Goal: Information Seeking & Learning: Find specific fact

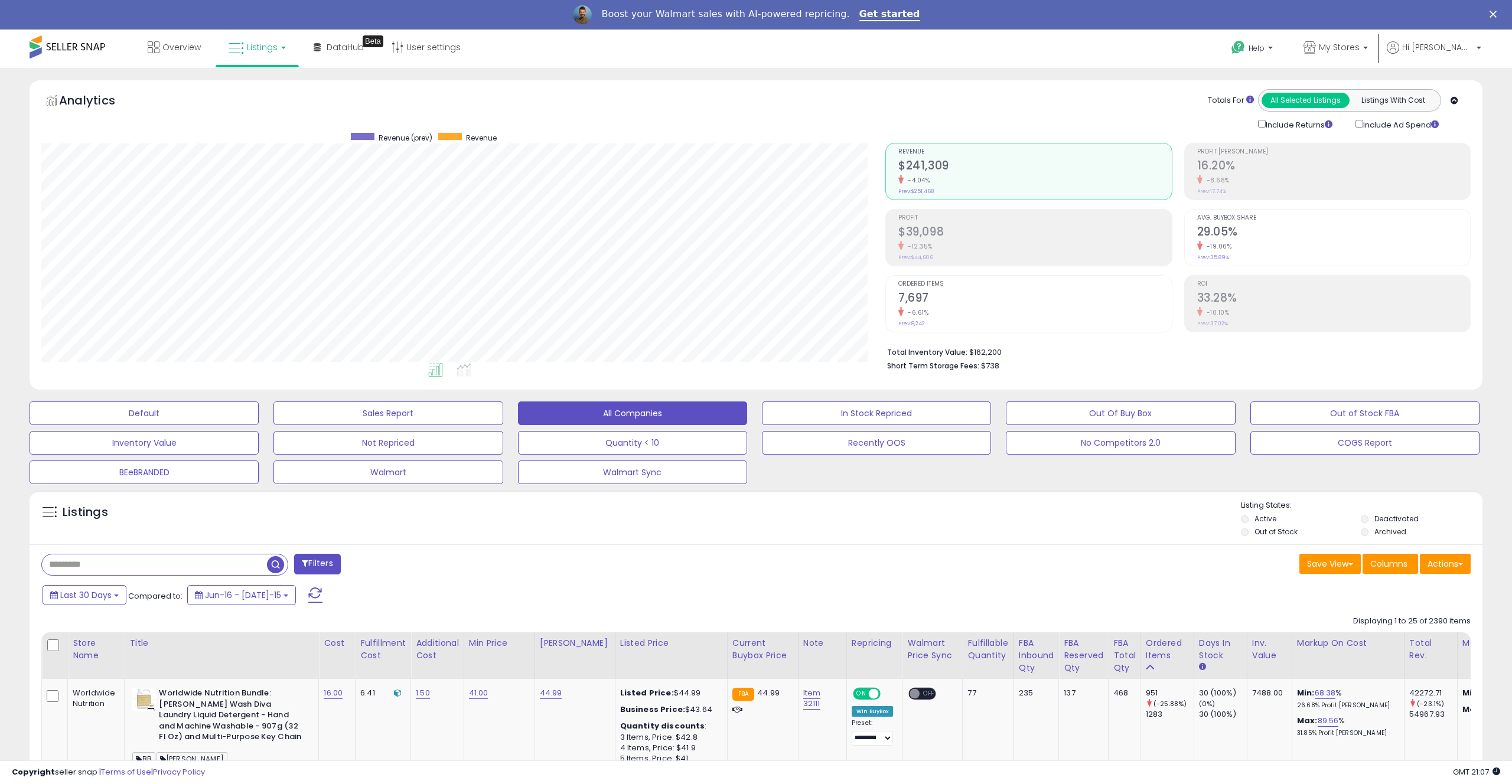
scroll to position [242, 844]
click at [231, 562] on input "text" at bounding box center [154, 565] width 225 height 21
type input "**********"
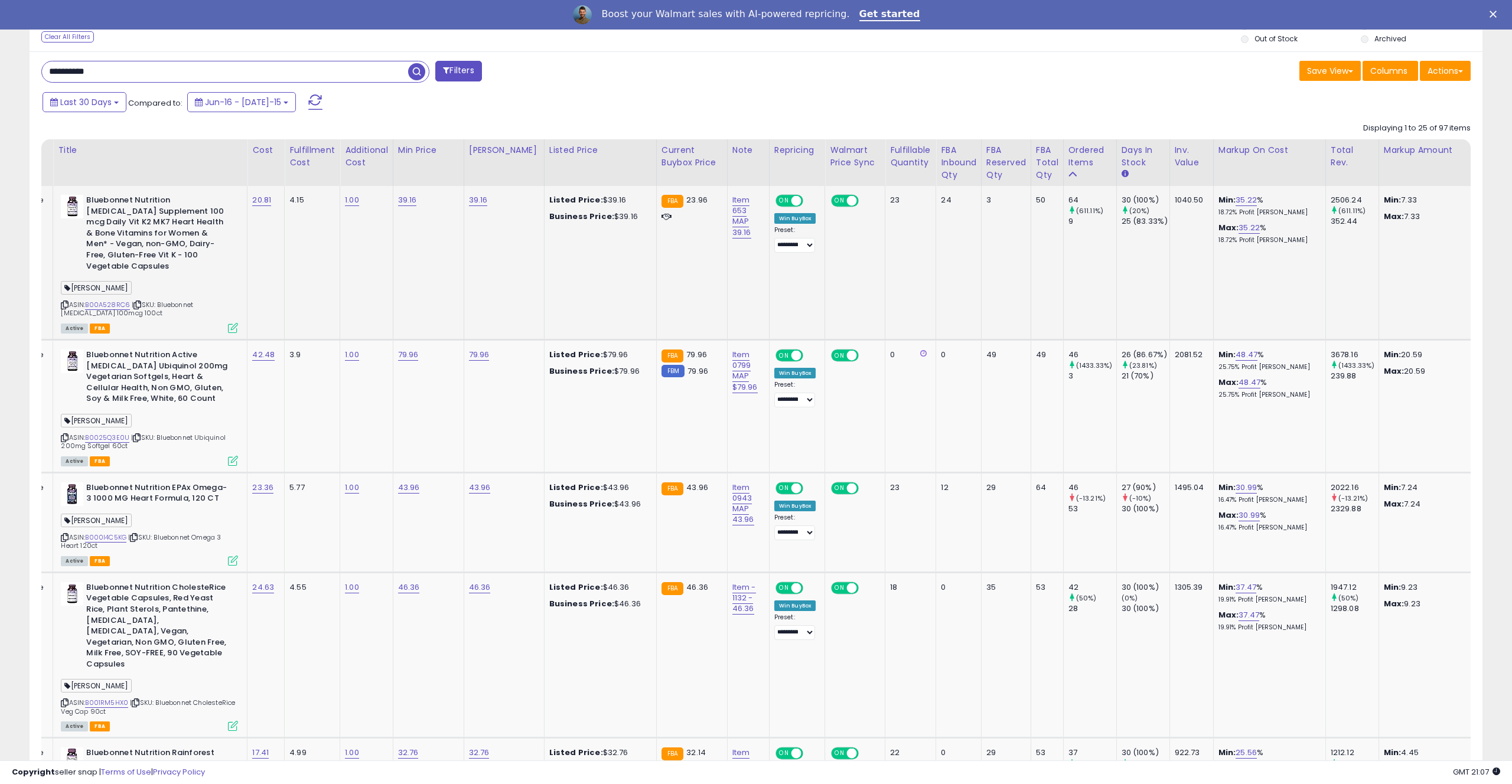
scroll to position [0, 0]
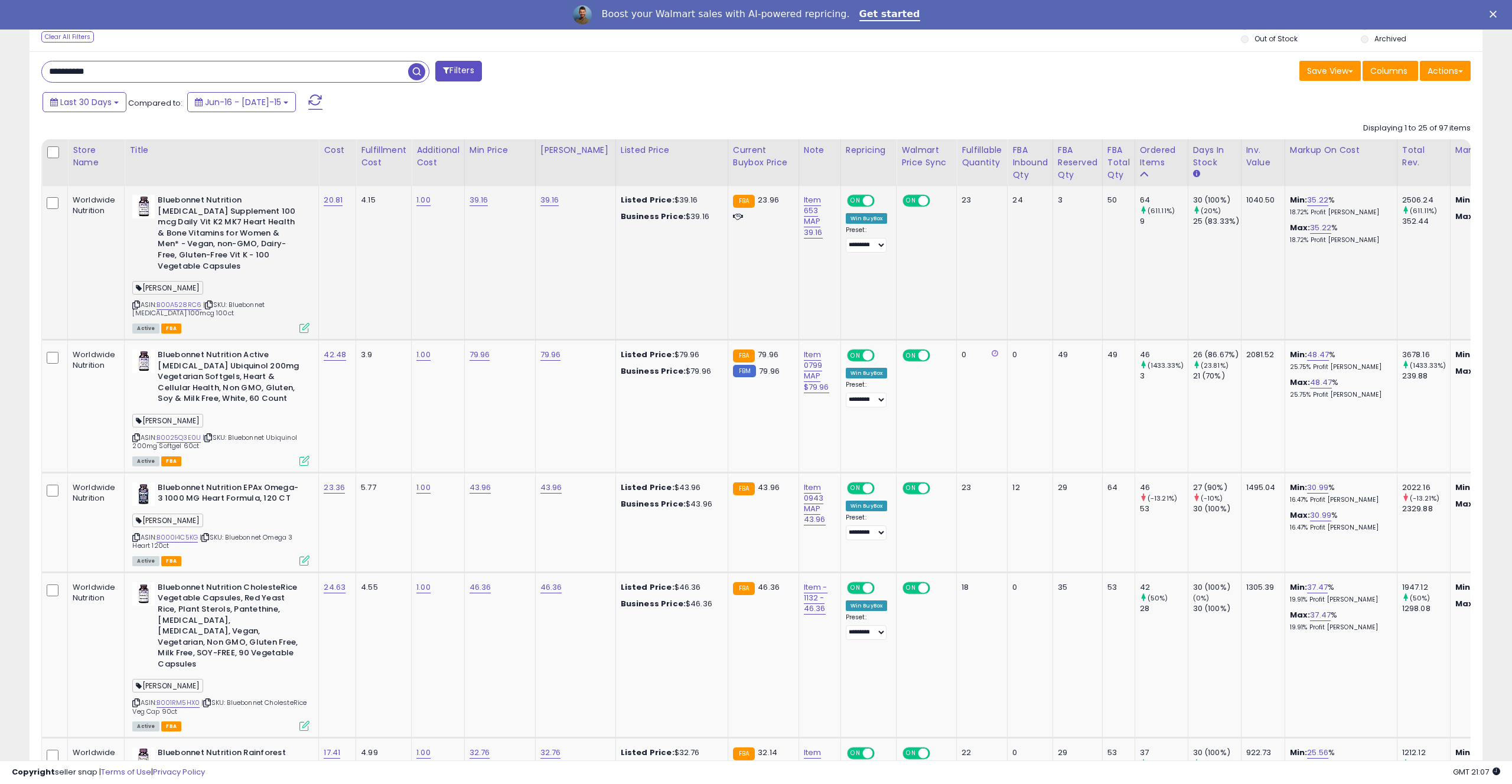
click at [815, 196] on div "Item 653 MAP 39.16" at bounding box center [818, 216] width 28 height 43
drag, startPoint x: 814, startPoint y: 191, endPoint x: 822, endPoint y: 208, distance: 18.8
click at [822, 208] on td "Item 653 MAP 39.16" at bounding box center [819, 263] width 42 height 153
copy link "Item 653"
drag, startPoint x: 816, startPoint y: 337, endPoint x: 820, endPoint y: 352, distance: 15.5
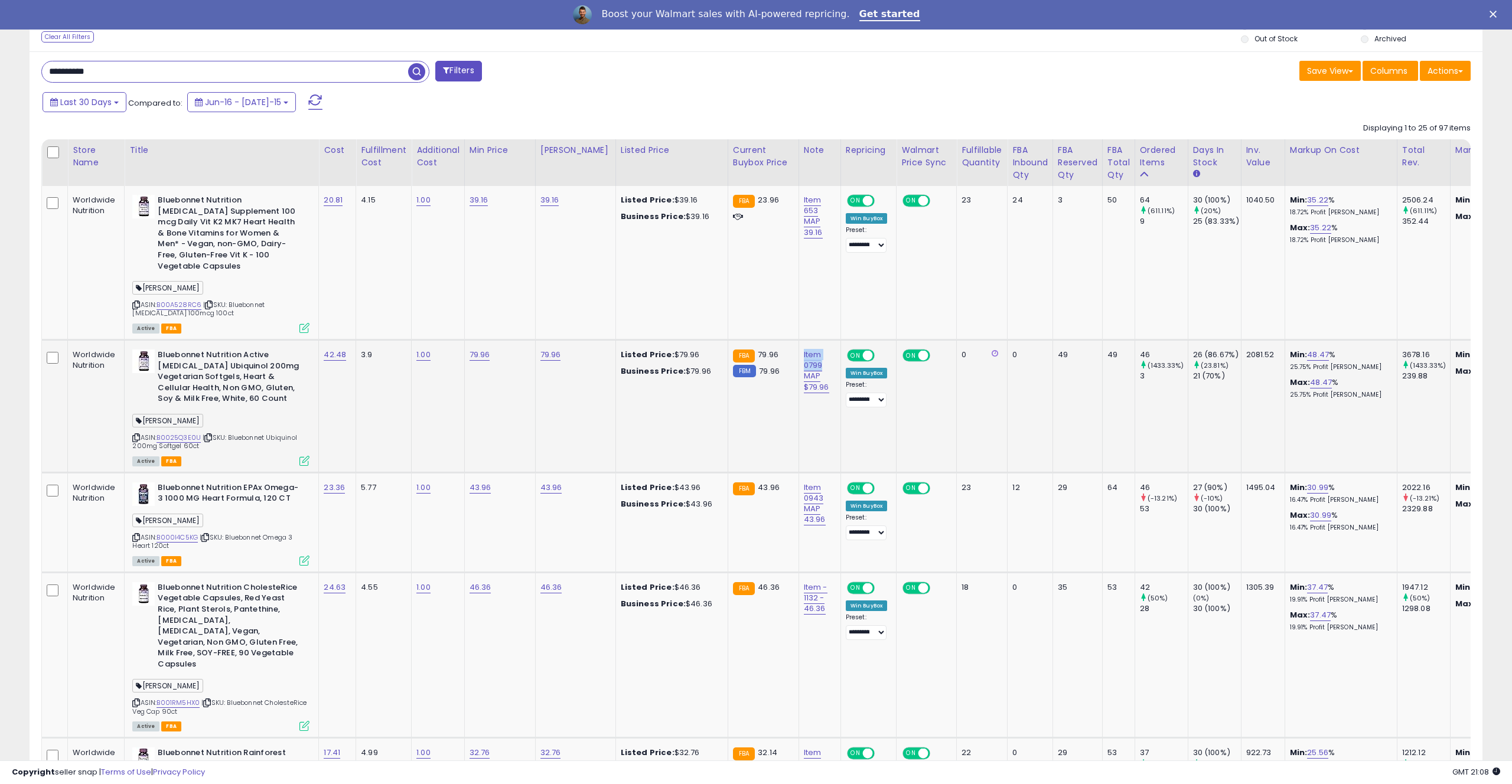
click at [820, 352] on td "Item 0799 MAP $79.96" at bounding box center [819, 406] width 42 height 133
copy link "Item 0799"
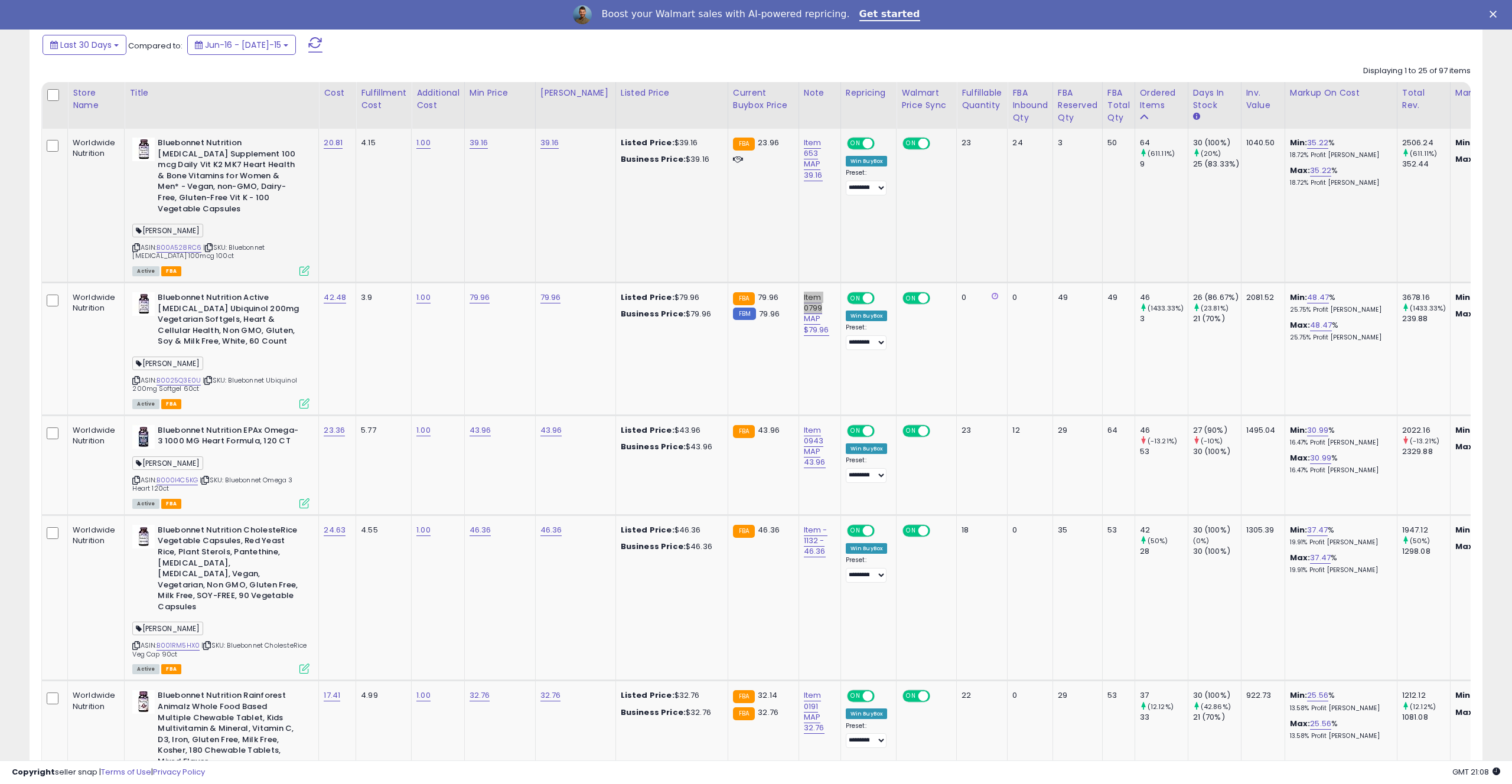
scroll to position [555, 0]
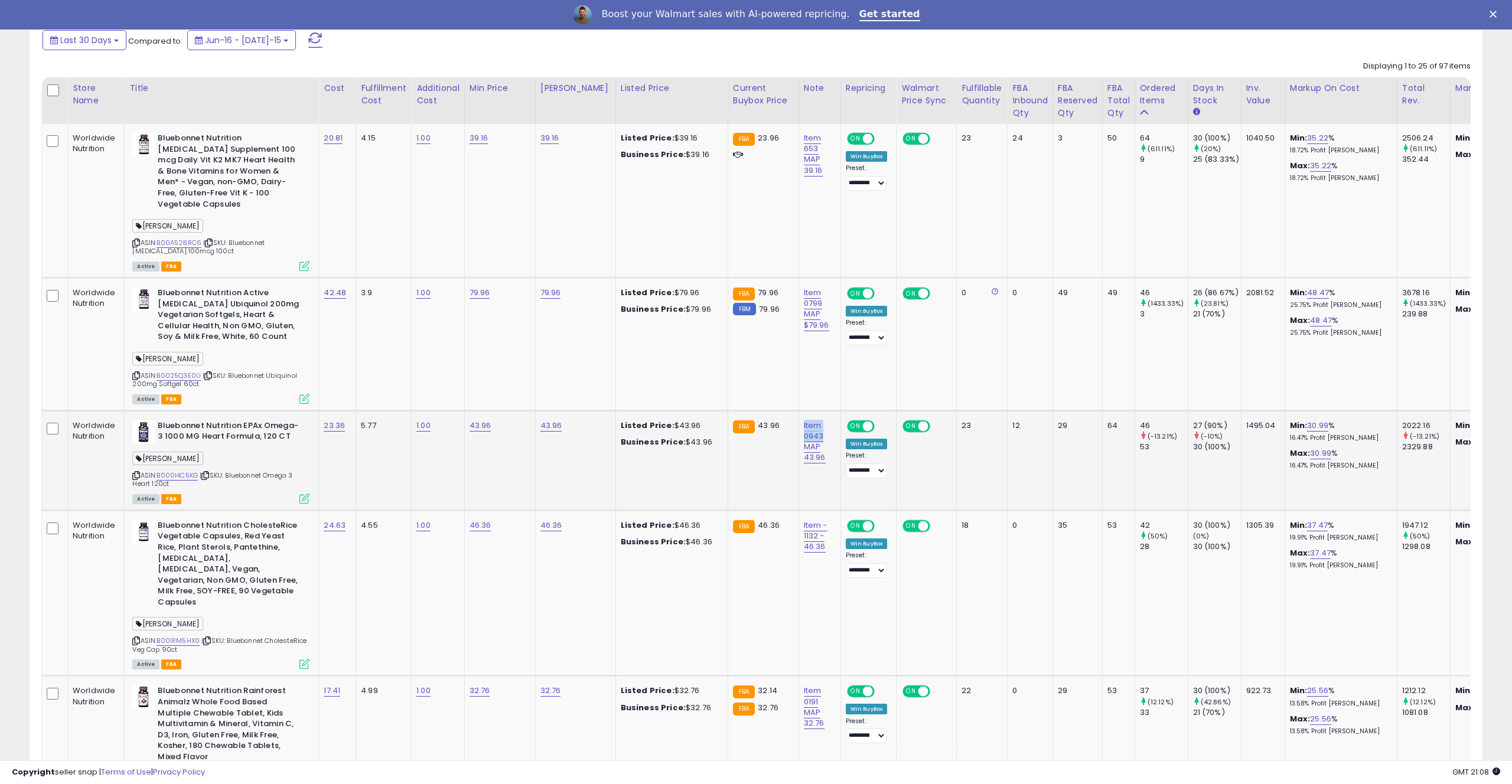
drag, startPoint x: 808, startPoint y: 405, endPoint x: 812, endPoint y: 421, distance: 16.5
click at [812, 421] on td "Item 0943 MAP 43.96" at bounding box center [819, 460] width 42 height 100
copy link "Item 0943"
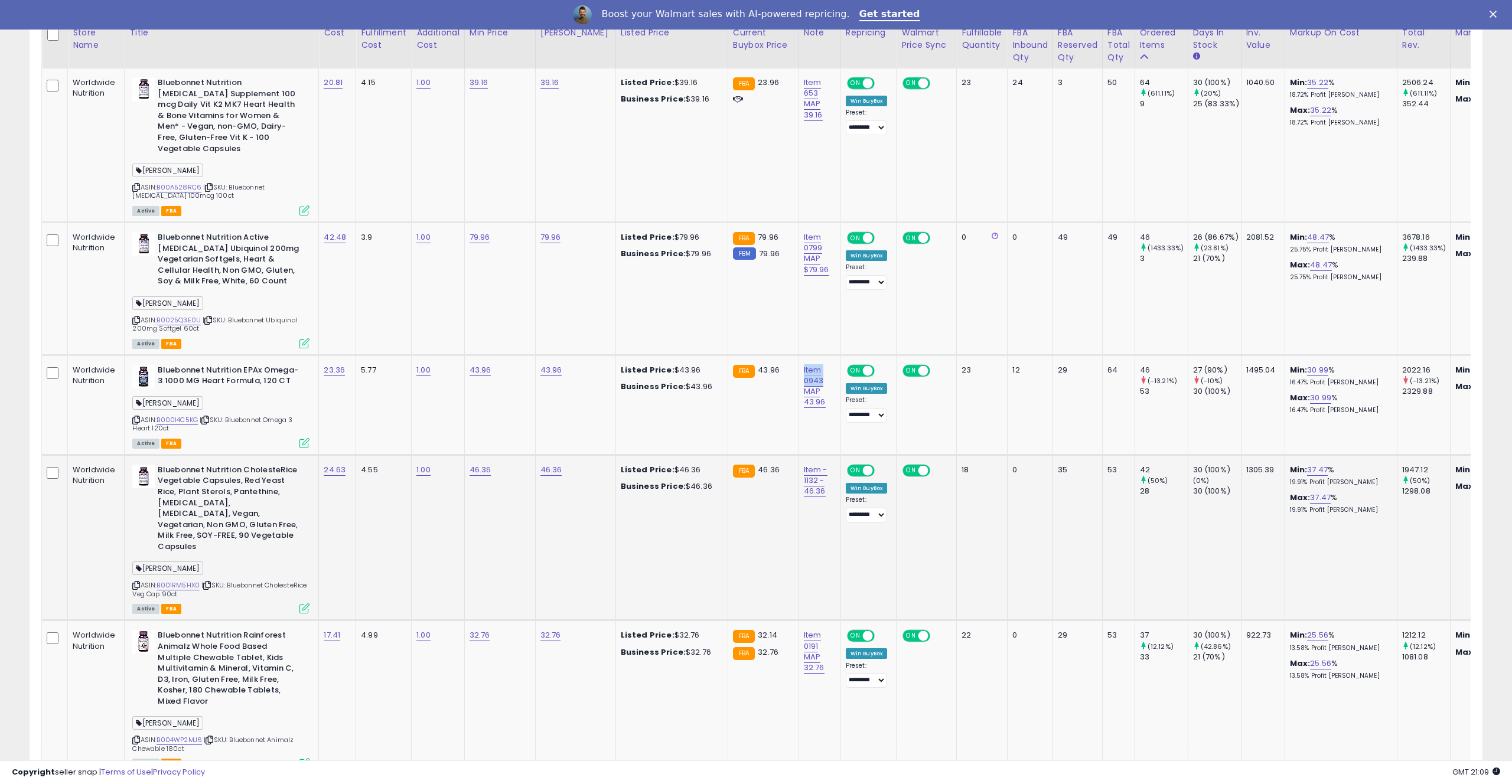
scroll to position [612, 0]
click at [799, 506] on td "Item - 1132 - 46.36" at bounding box center [819, 537] width 42 height 166
drag, startPoint x: 804, startPoint y: 444, endPoint x: 808, endPoint y: 464, distance: 20.4
click at [808, 464] on td "Item - 1132 - 46.36" at bounding box center [819, 537] width 42 height 166
copy link "Item - 1132"
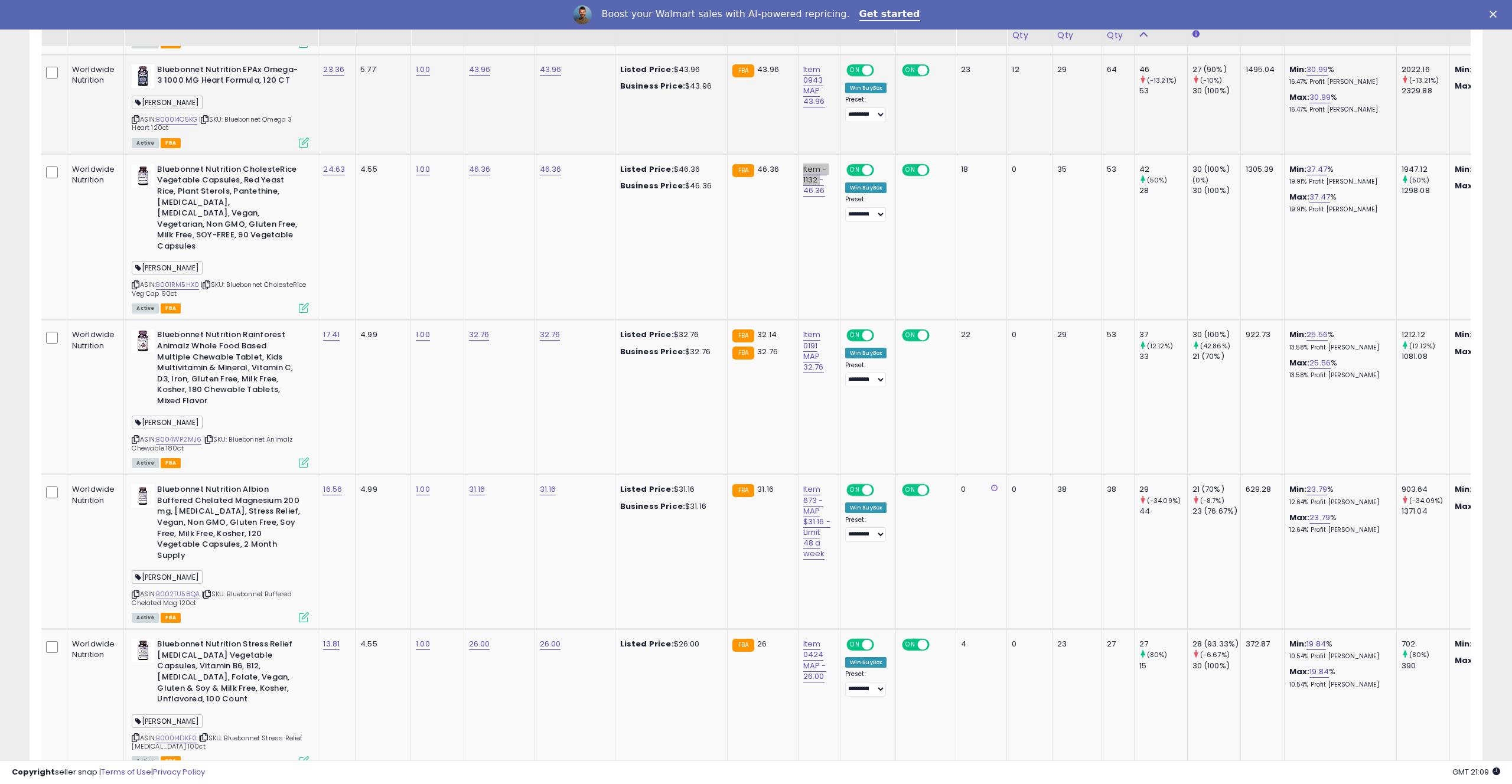
scroll to position [913, 0]
copy link "Item 673"
drag, startPoint x: 807, startPoint y: 453, endPoint x: 807, endPoint y: 466, distance: 13.0
click at [807, 474] on td "Item 673 - MAP $31.16 - Limit 48 a week" at bounding box center [819, 551] width 42 height 155
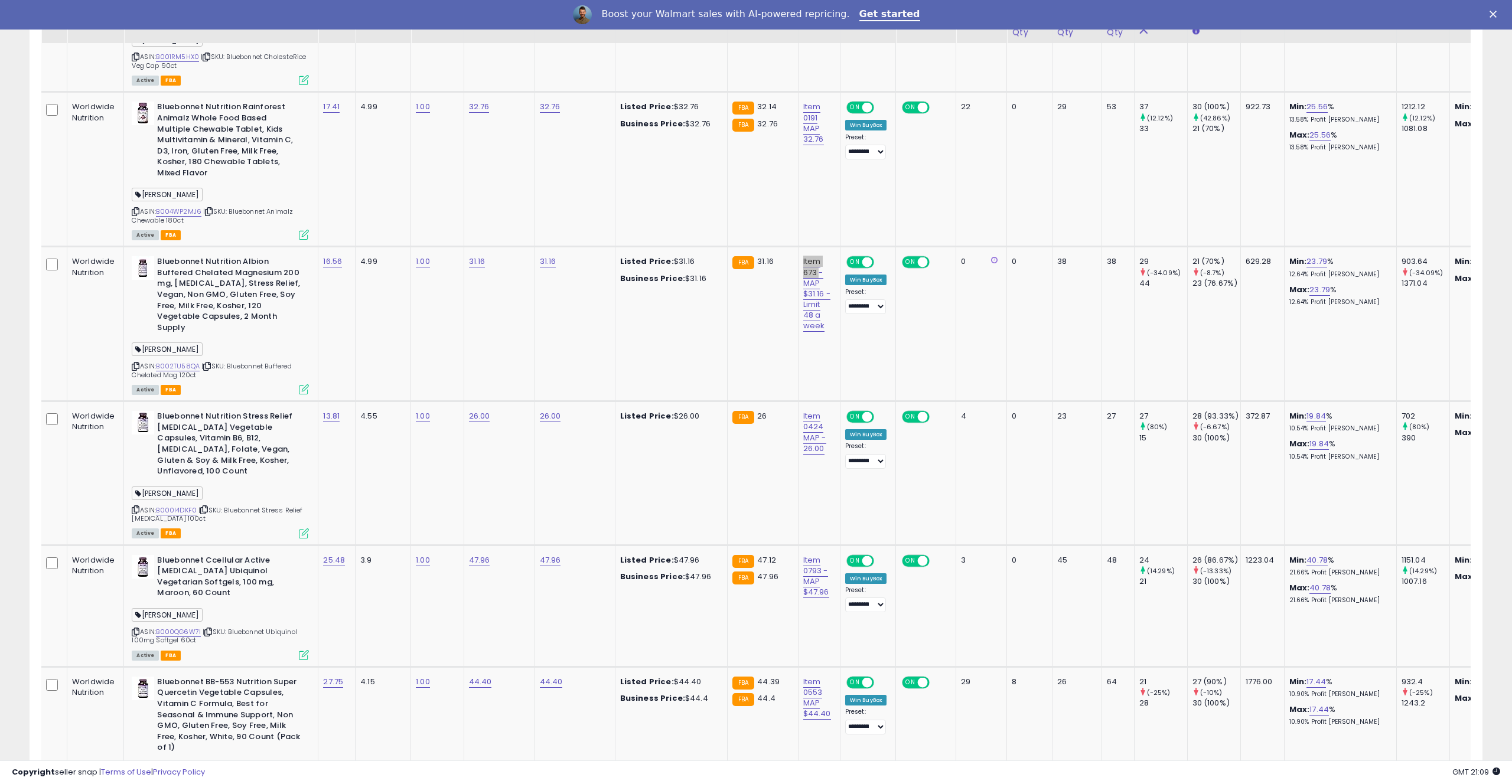
scroll to position [1141, 0]
drag, startPoint x: 817, startPoint y: 372, endPoint x: 816, endPoint y: 390, distance: 18.0
click at [816, 400] on td "Item 0424 MAP - 26.00" at bounding box center [819, 472] width 42 height 144
copy link "Item 0424"
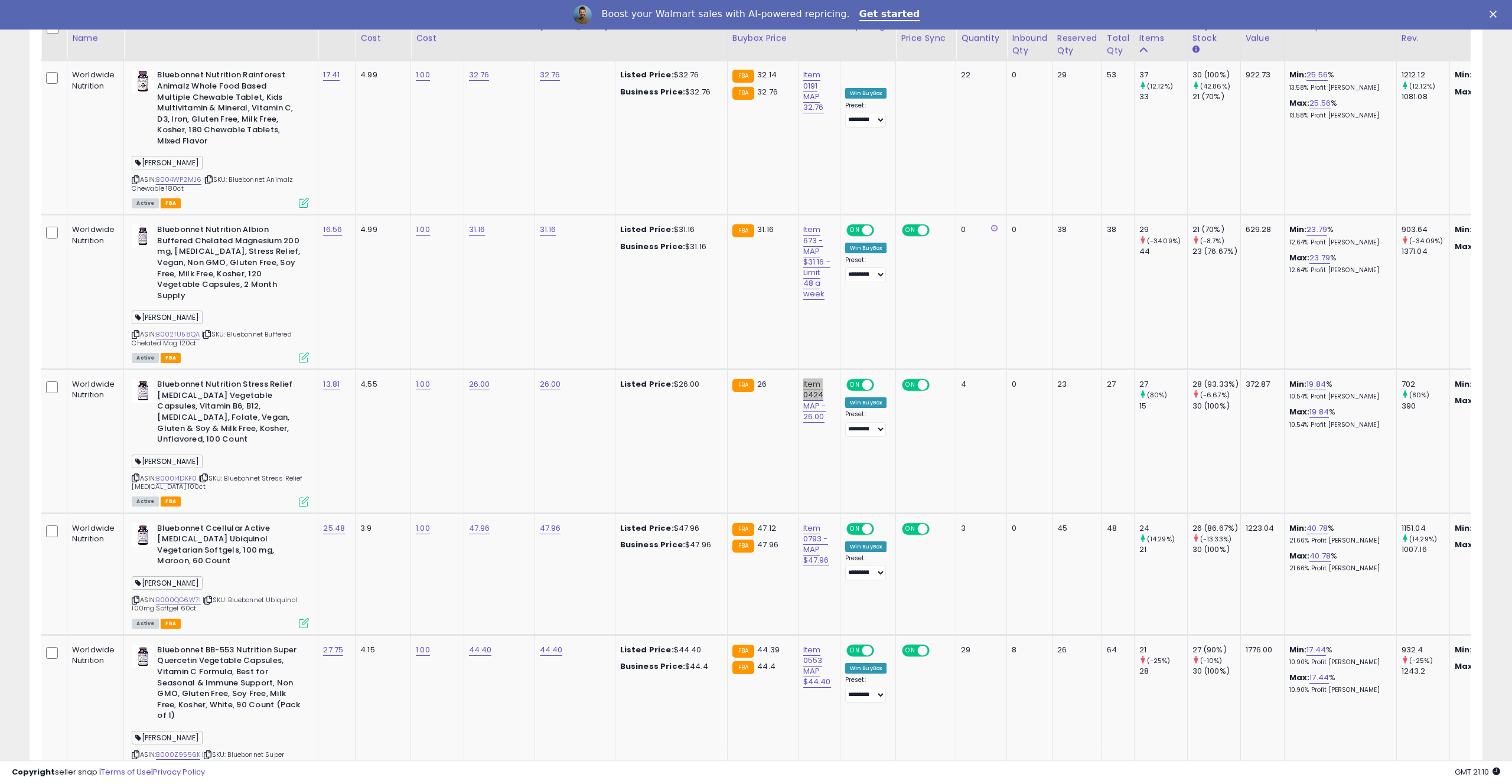
scroll to position [1186, 0]
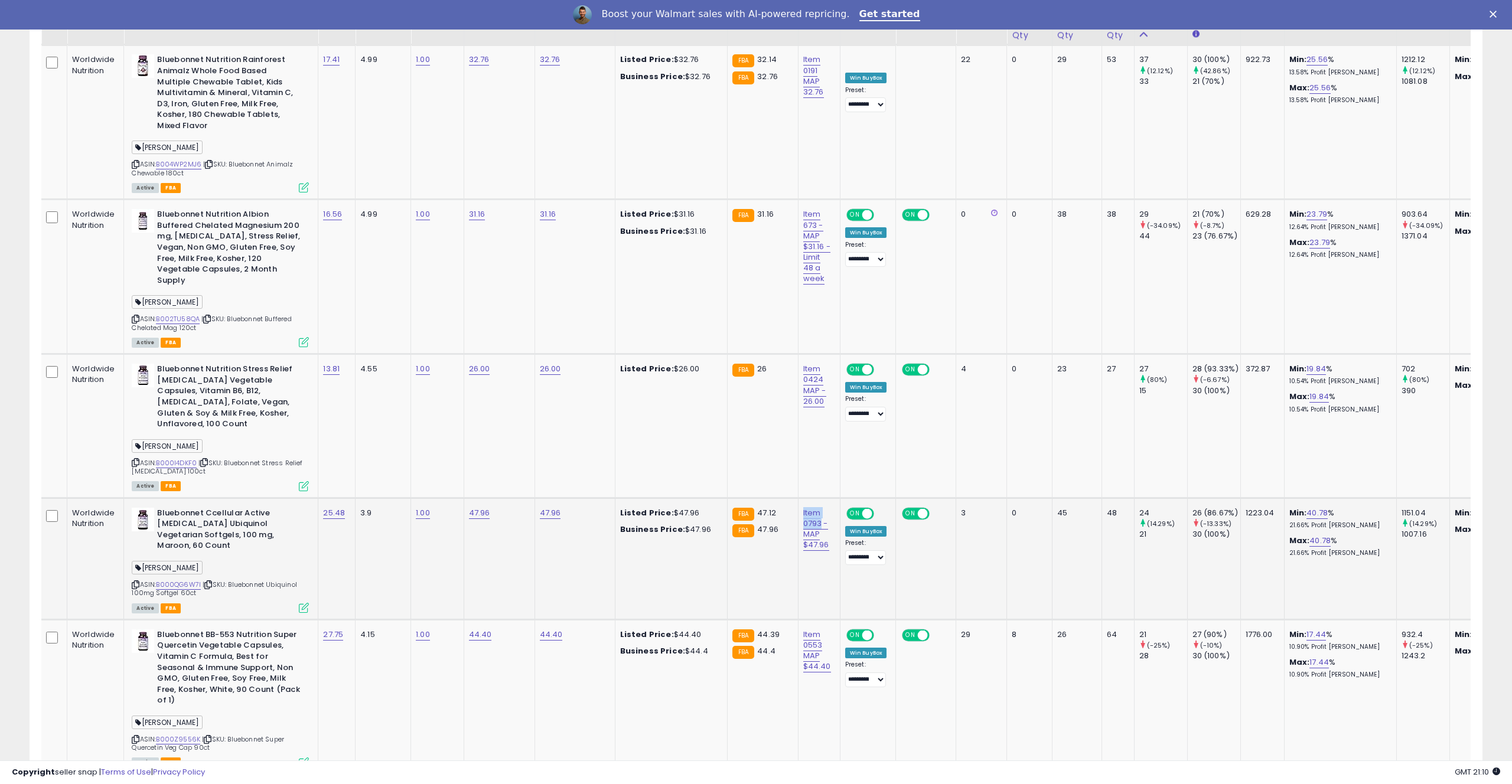
drag, startPoint x: 812, startPoint y: 461, endPoint x: 810, endPoint y: 477, distance: 16.1
click at [810, 498] on td "Item 0793 - MAP $47.96" at bounding box center [819, 558] width 42 height 122
copy link "Item 0793"
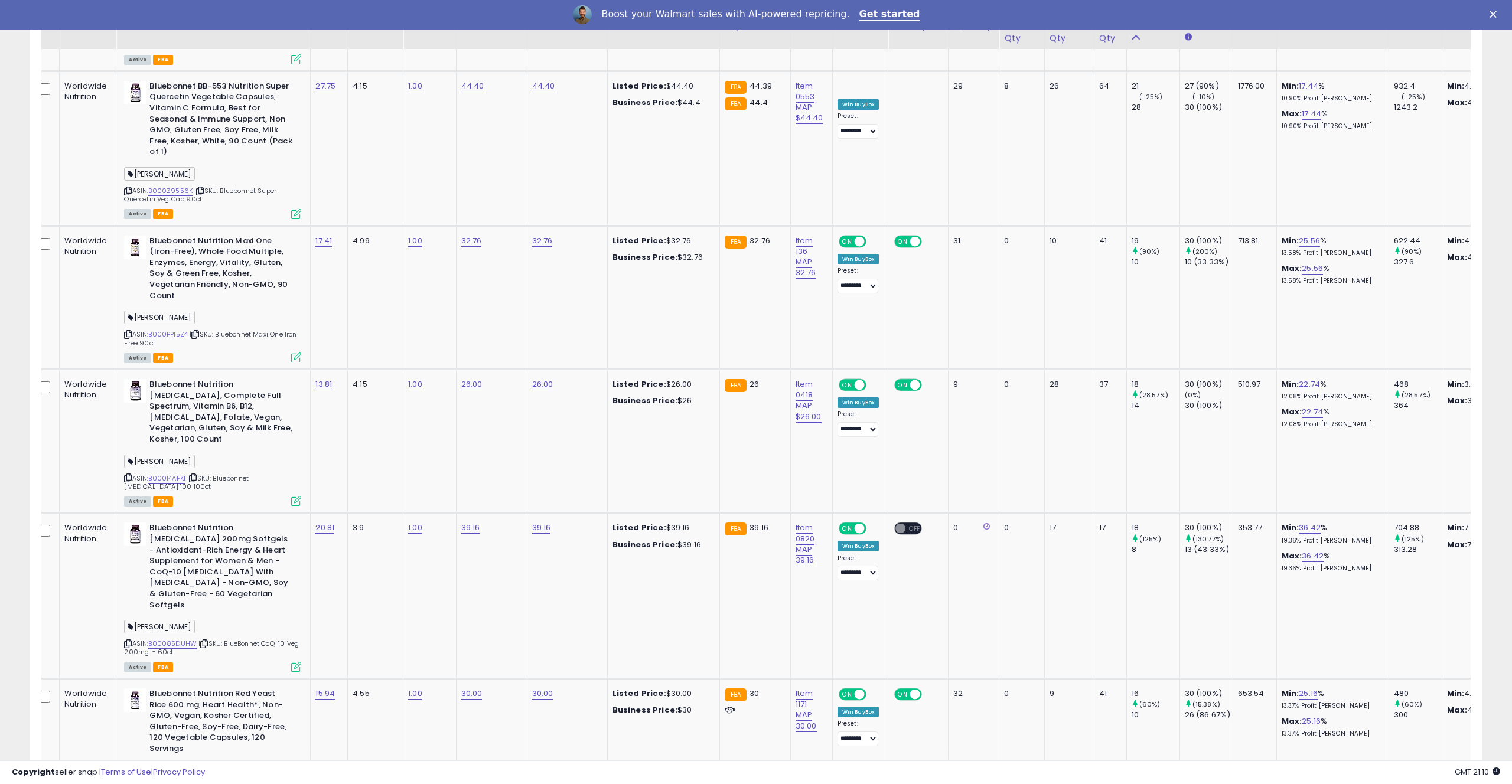
scroll to position [1740, 0]
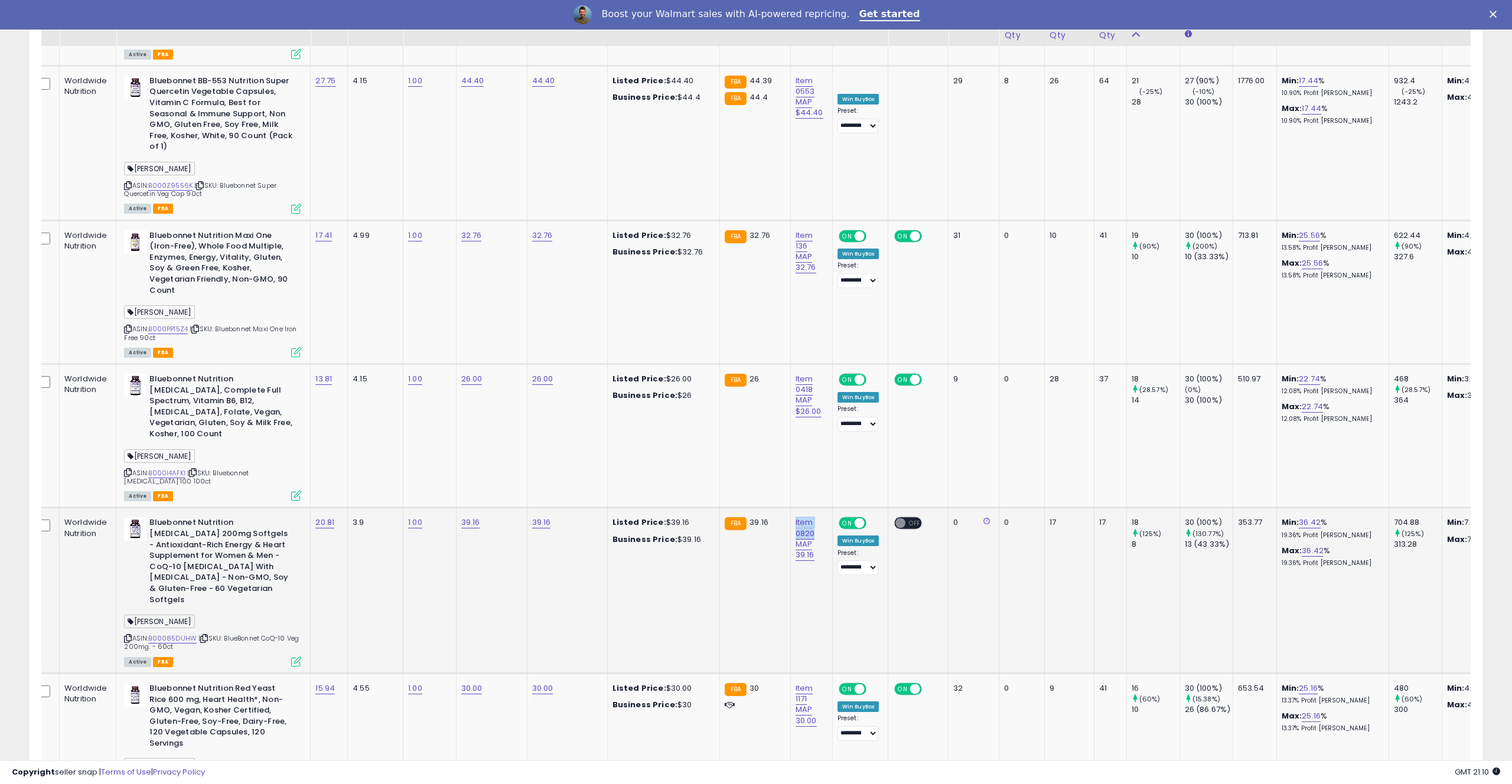
drag, startPoint x: 795, startPoint y: 445, endPoint x: 807, endPoint y: 464, distance: 22.5
click at [807, 508] on td "Item 0820 MAP 39.16" at bounding box center [811, 591] width 42 height 166
copy link "Item 0820"
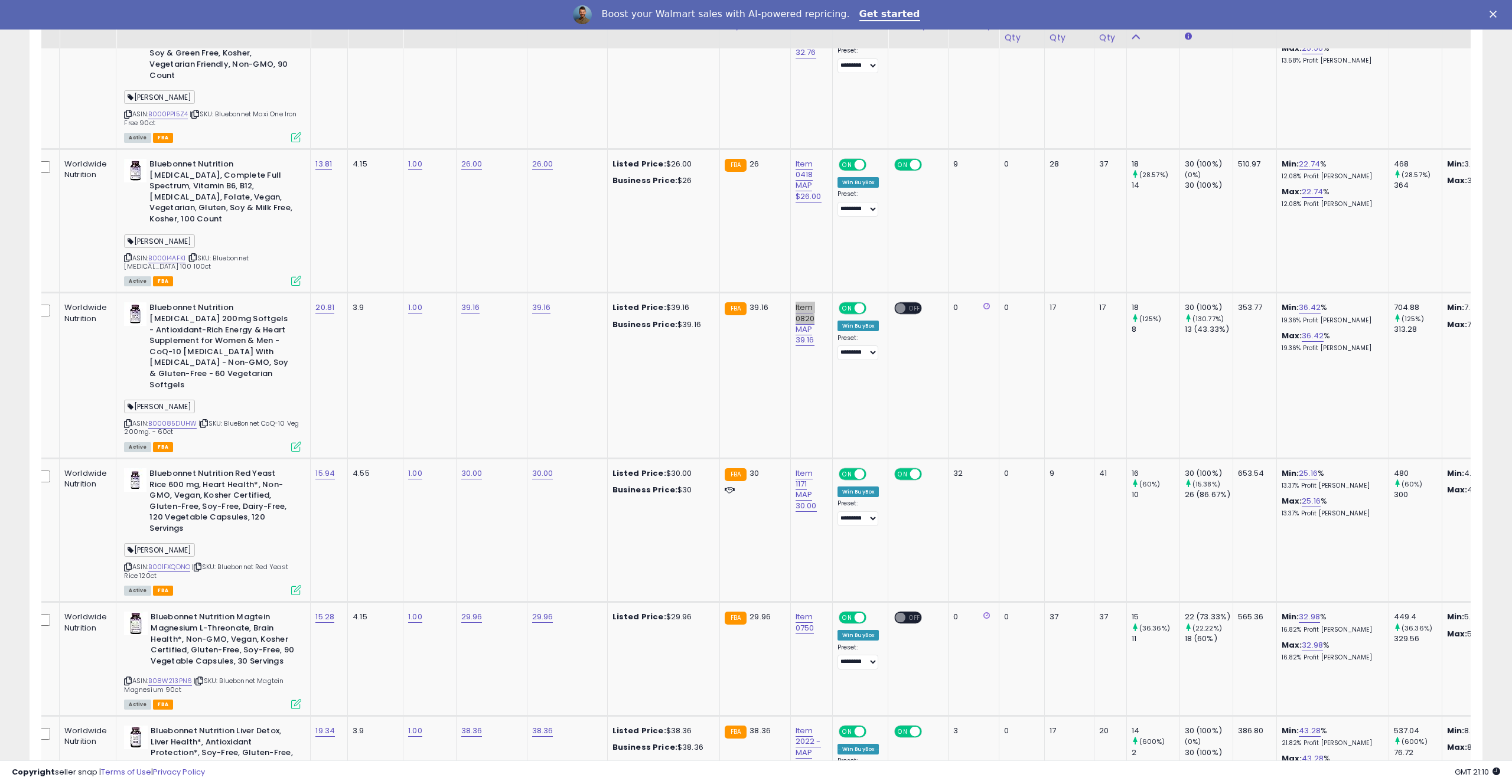
scroll to position [1957, 0]
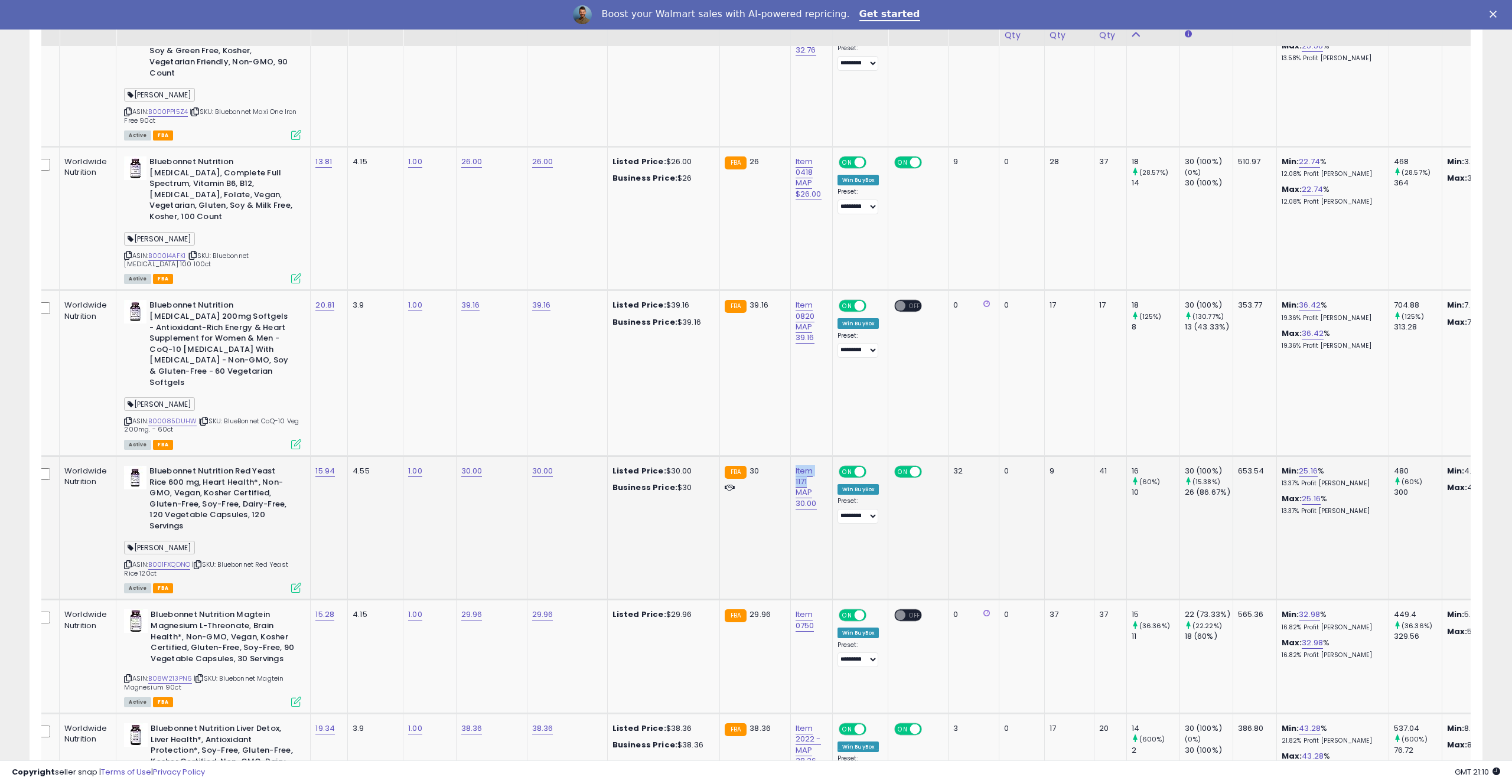
drag, startPoint x: 813, startPoint y: 386, endPoint x: 813, endPoint y: 403, distance: 17.0
click at [813, 456] on td "Item 1171 MAP 30.00" at bounding box center [811, 528] width 42 height 144
copy link "Item 1171"
click at [1107, 456] on td "41" at bounding box center [1110, 528] width 33 height 144
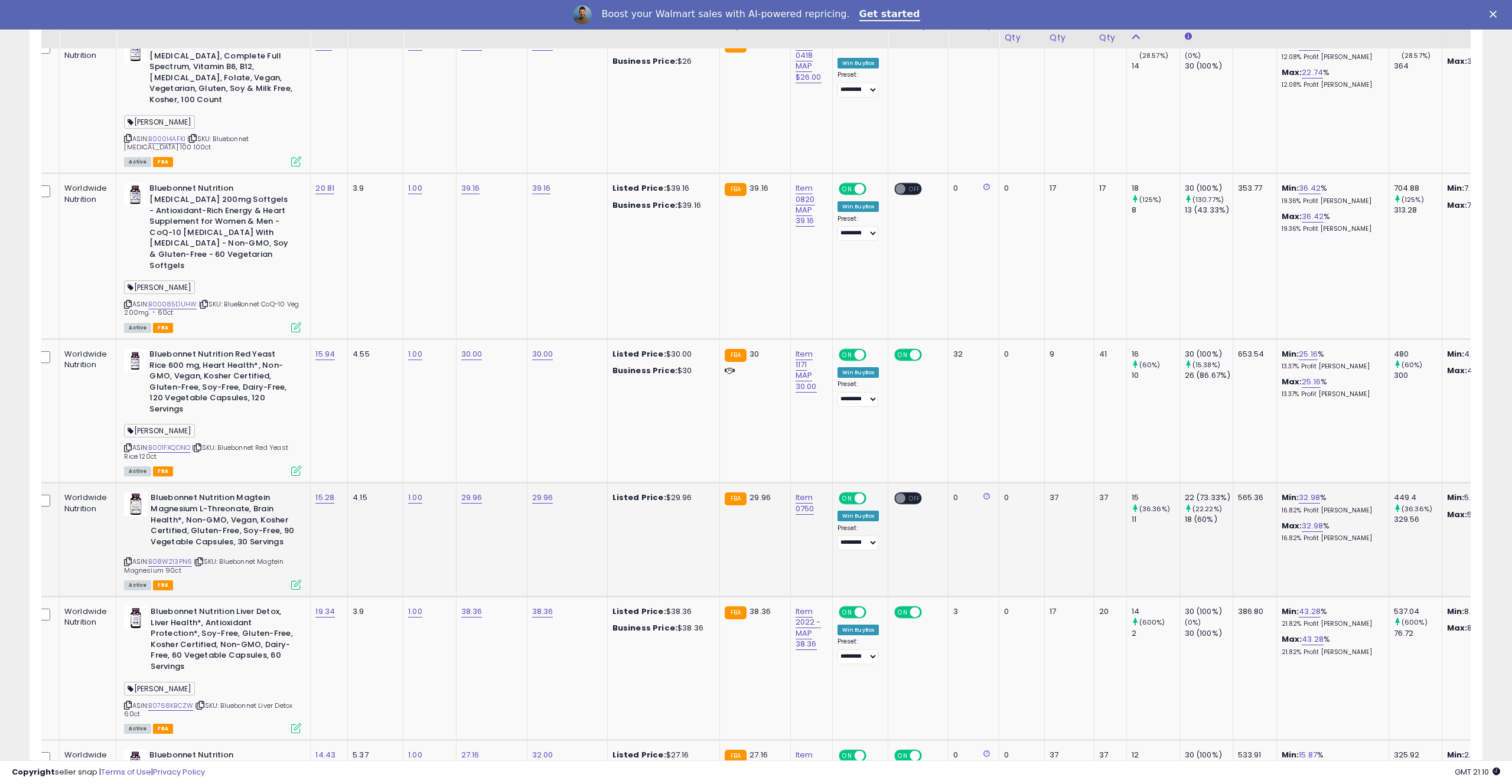
scroll to position [2077, 0]
drag, startPoint x: 800, startPoint y: 470, endPoint x: 807, endPoint y: 446, distance: 25.0
click at [801, 481] on td "Item 0750" at bounding box center [811, 538] width 42 height 114
drag, startPoint x: 805, startPoint y: 437, endPoint x: 781, endPoint y: 412, distance: 34.7
click at [790, 481] on td "Item 0750" at bounding box center [811, 538] width 42 height 114
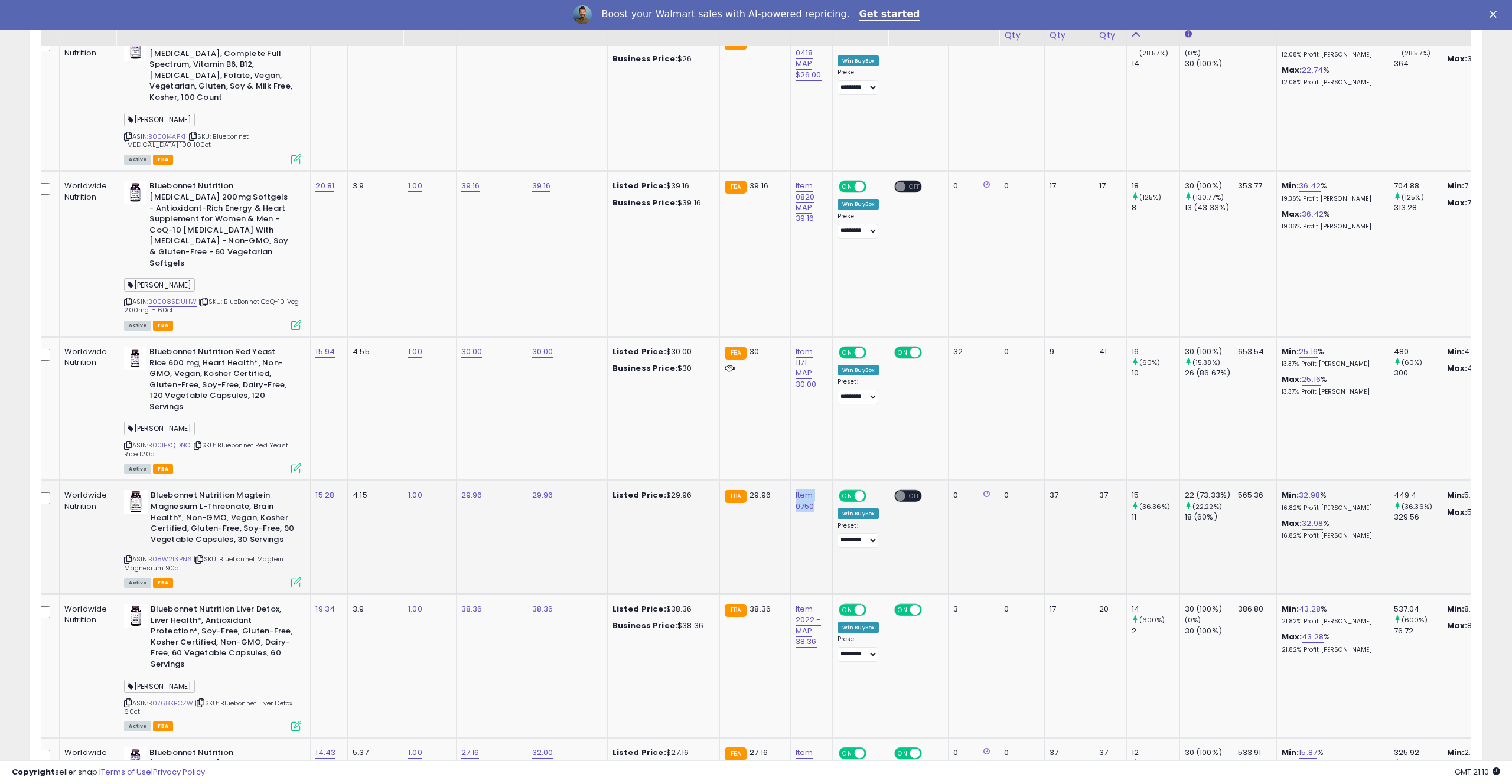
copy link "Item 0750"
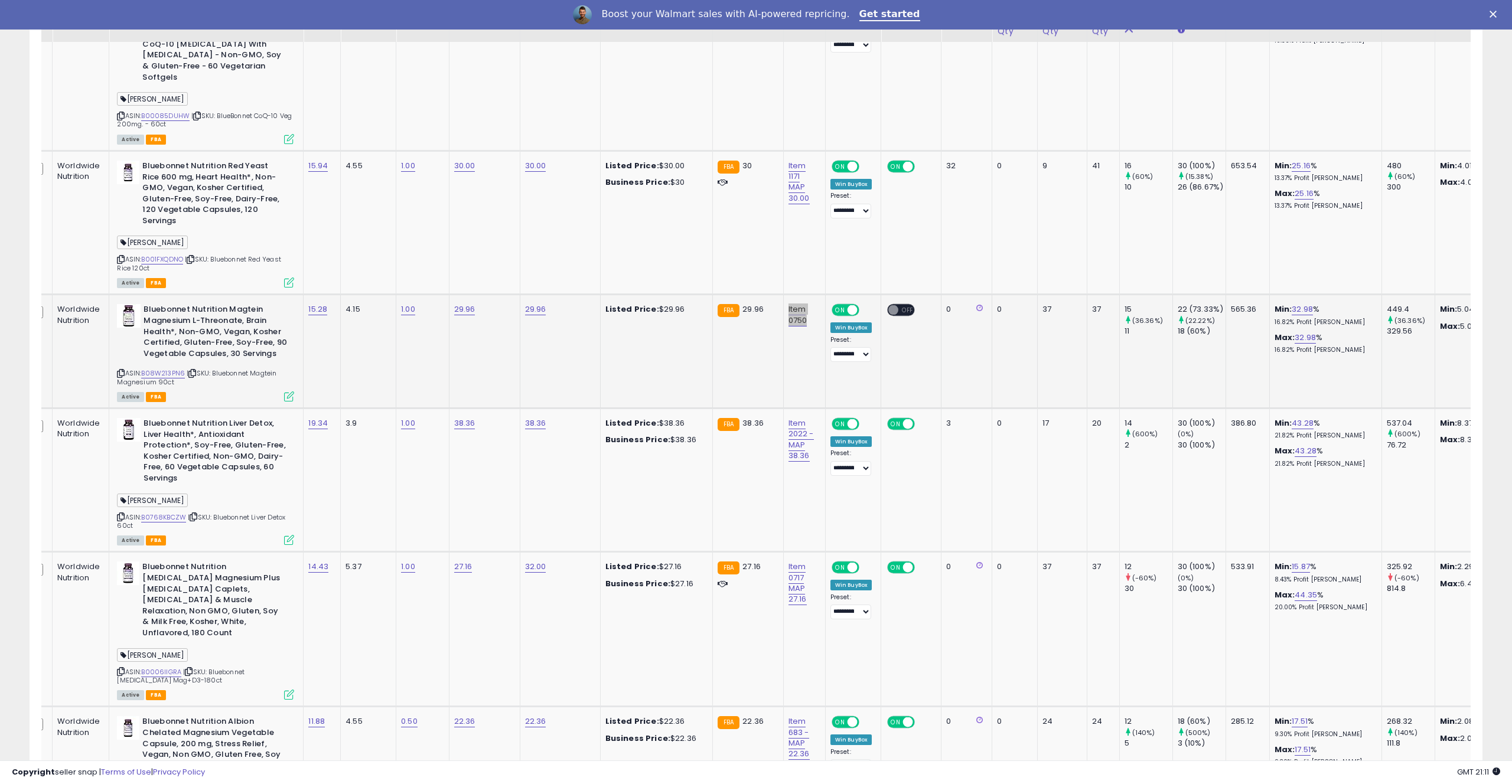
scroll to position [2302, 0]
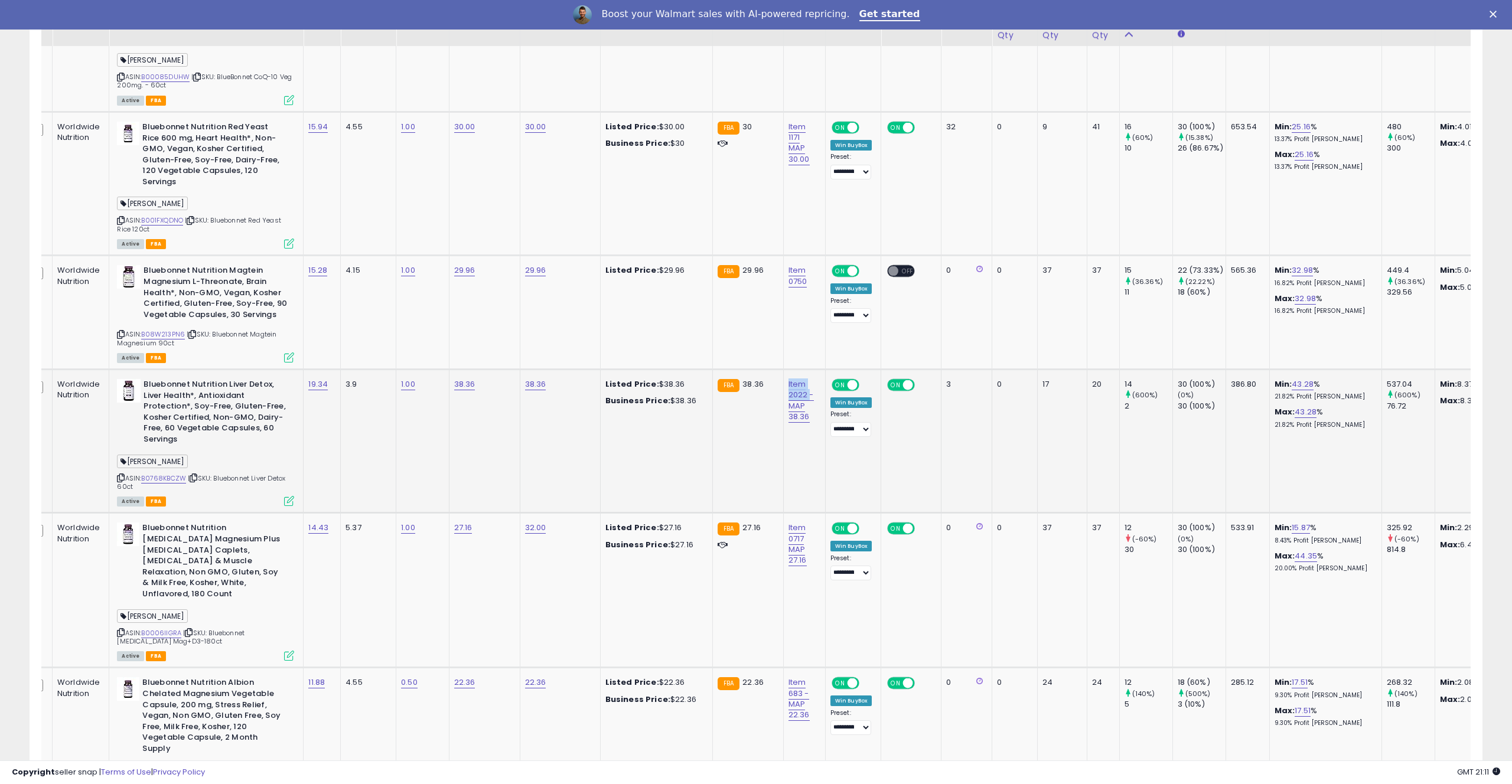
drag, startPoint x: 795, startPoint y: 287, endPoint x: 796, endPoint y: 303, distance: 16.0
click at [796, 370] on td "Item 2022 - MAP 38.36" at bounding box center [804, 441] width 42 height 144
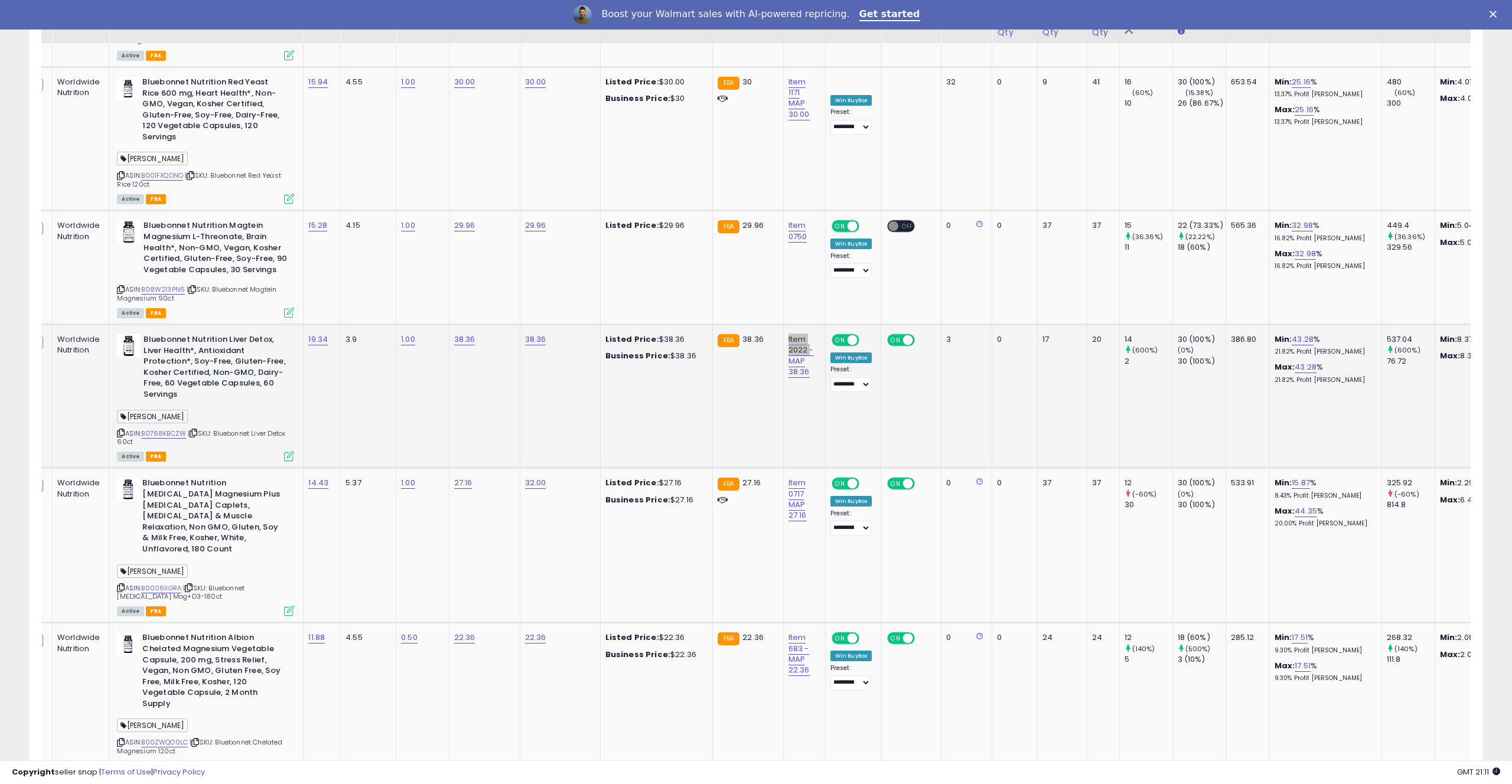
scroll to position [2350, 0]
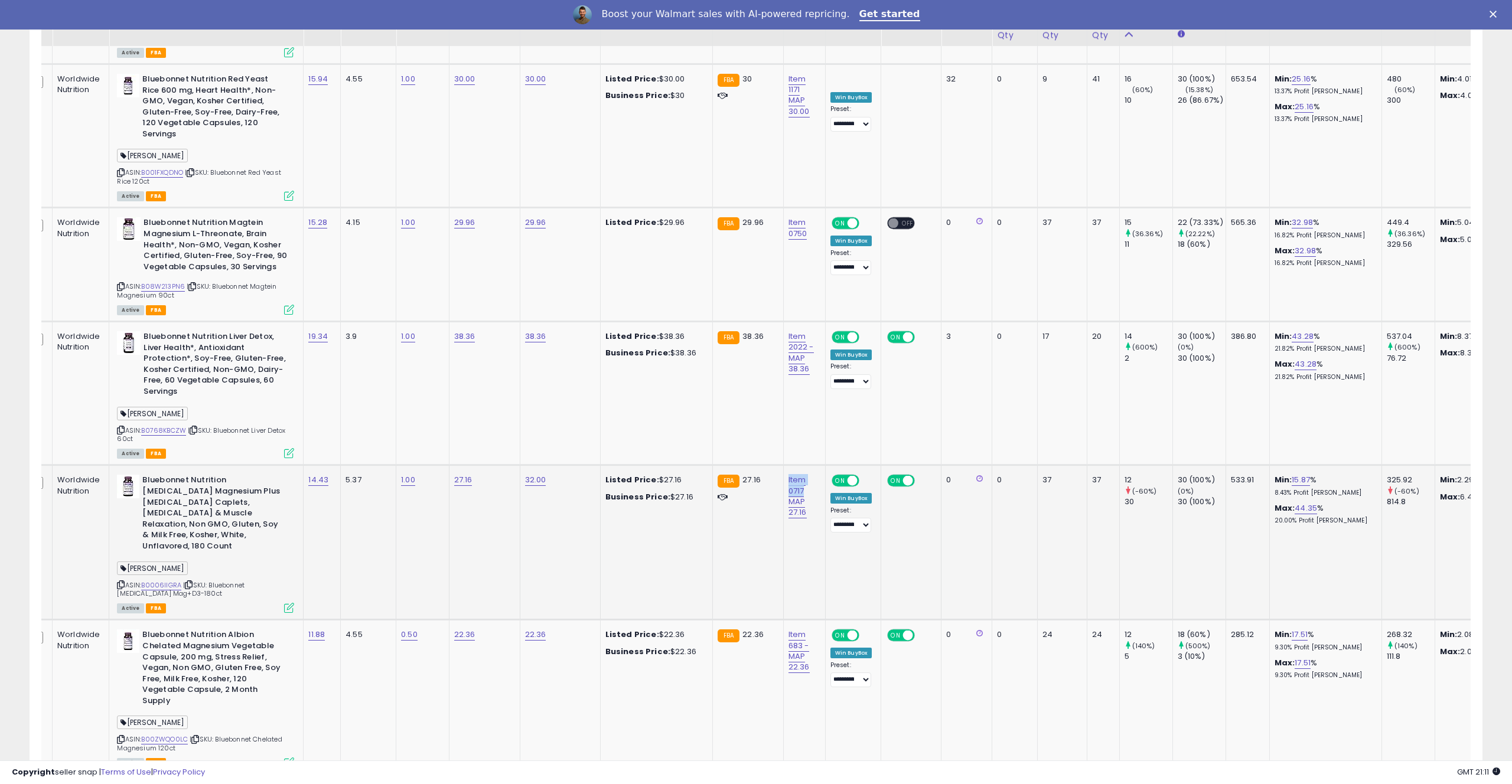
drag, startPoint x: 795, startPoint y: 382, endPoint x: 801, endPoint y: 398, distance: 17.1
click at [801, 465] on td "Item 0717 MAP 27.16" at bounding box center [804, 542] width 42 height 155
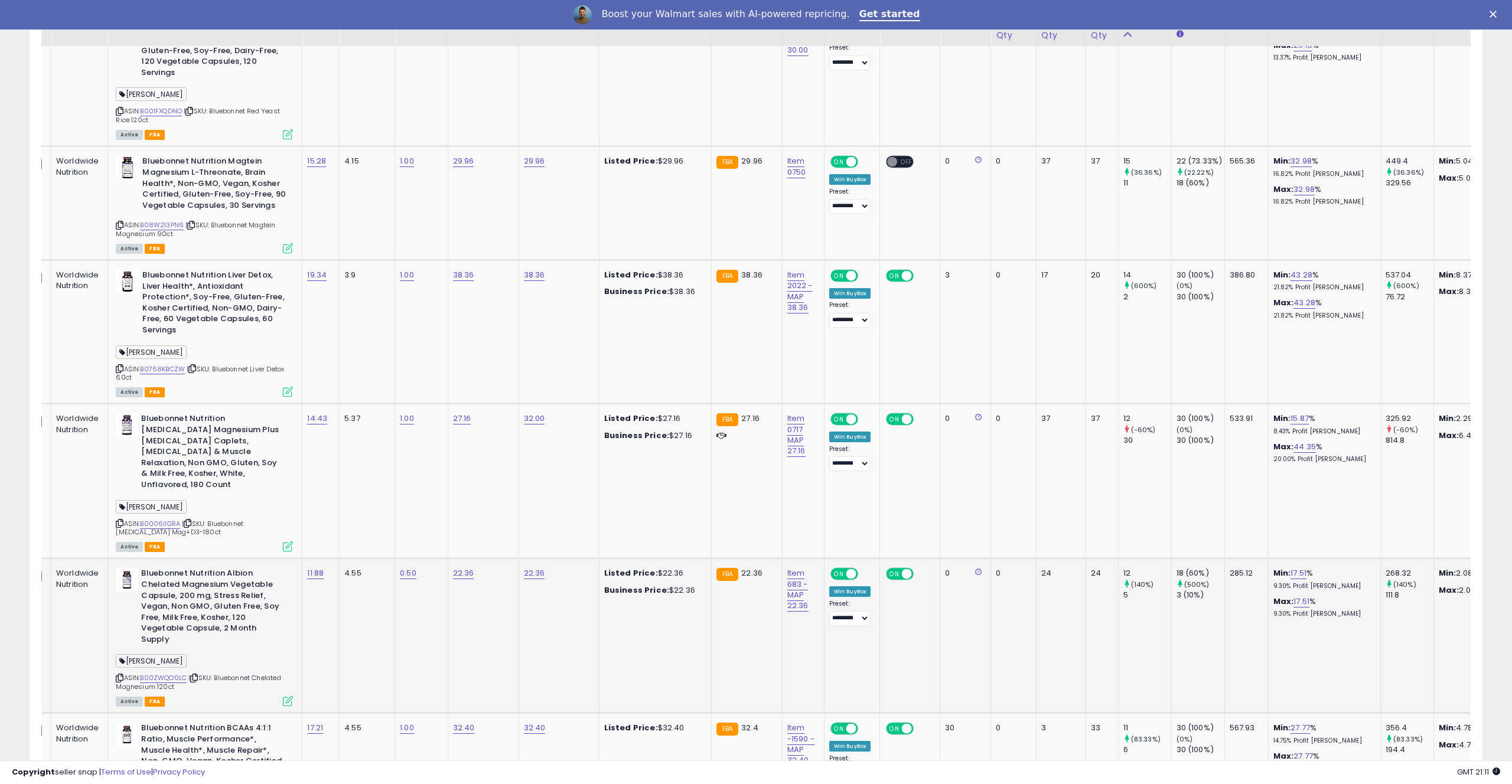
scroll to position [2407, 0]
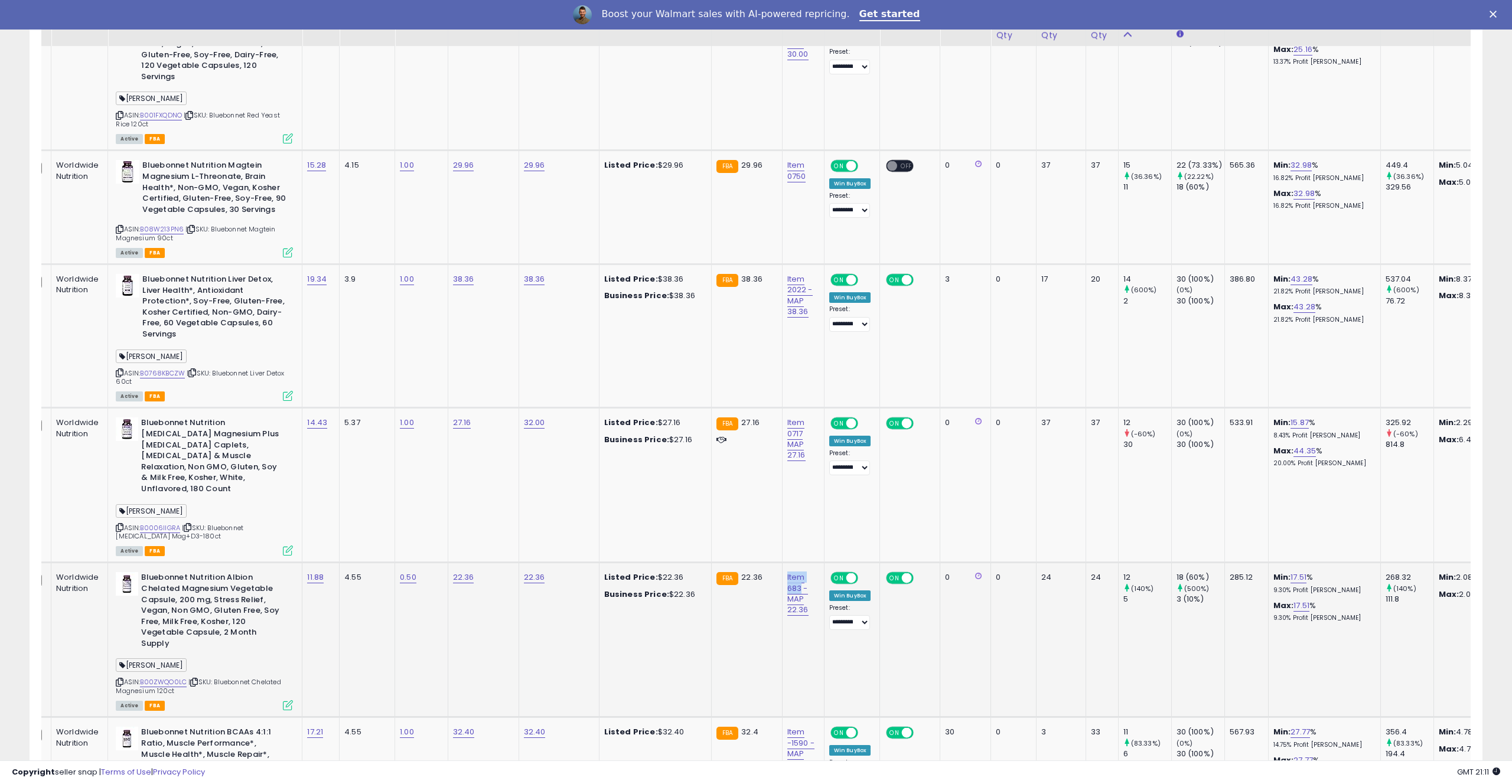
drag, startPoint x: 799, startPoint y: 464, endPoint x: 790, endPoint y: 489, distance: 26.6
click at [790, 563] on td "Item 683 - MAP 22.36" at bounding box center [802, 640] width 42 height 155
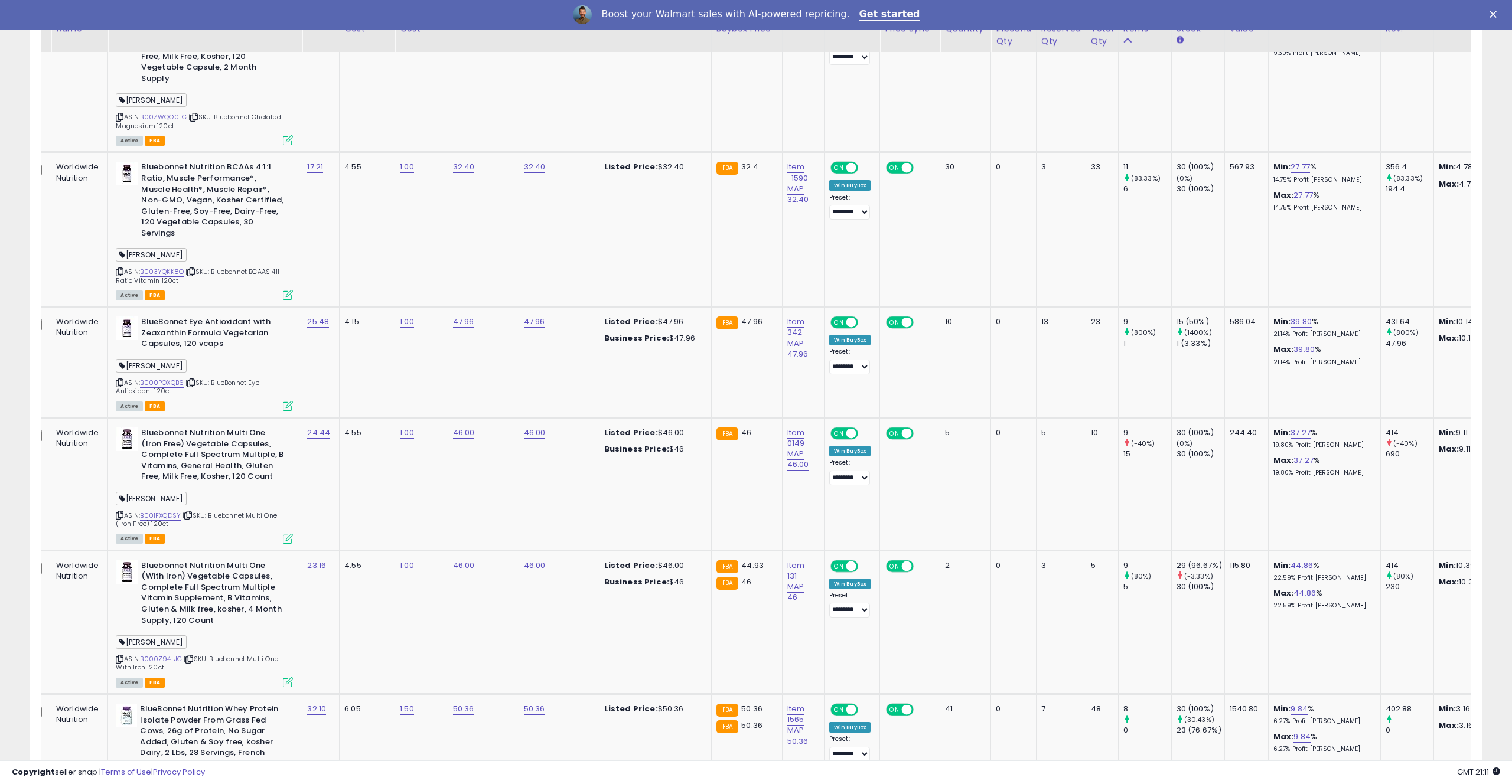
scroll to position [2978, 0]
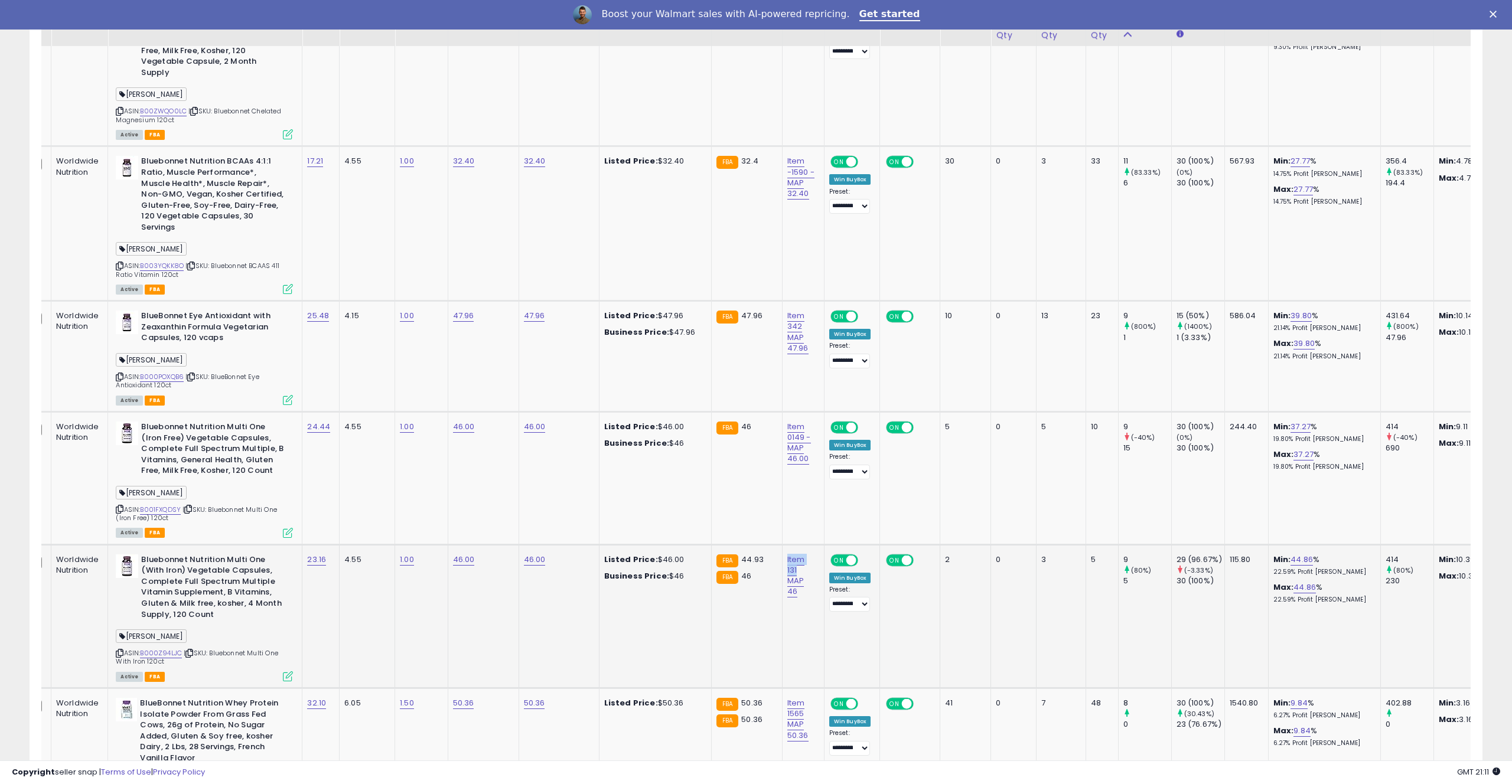
drag, startPoint x: 799, startPoint y: 431, endPoint x: 800, endPoint y: 446, distance: 15.0
click at [800, 544] on td "Item 131 MAP 46" at bounding box center [802, 616] width 42 height 144
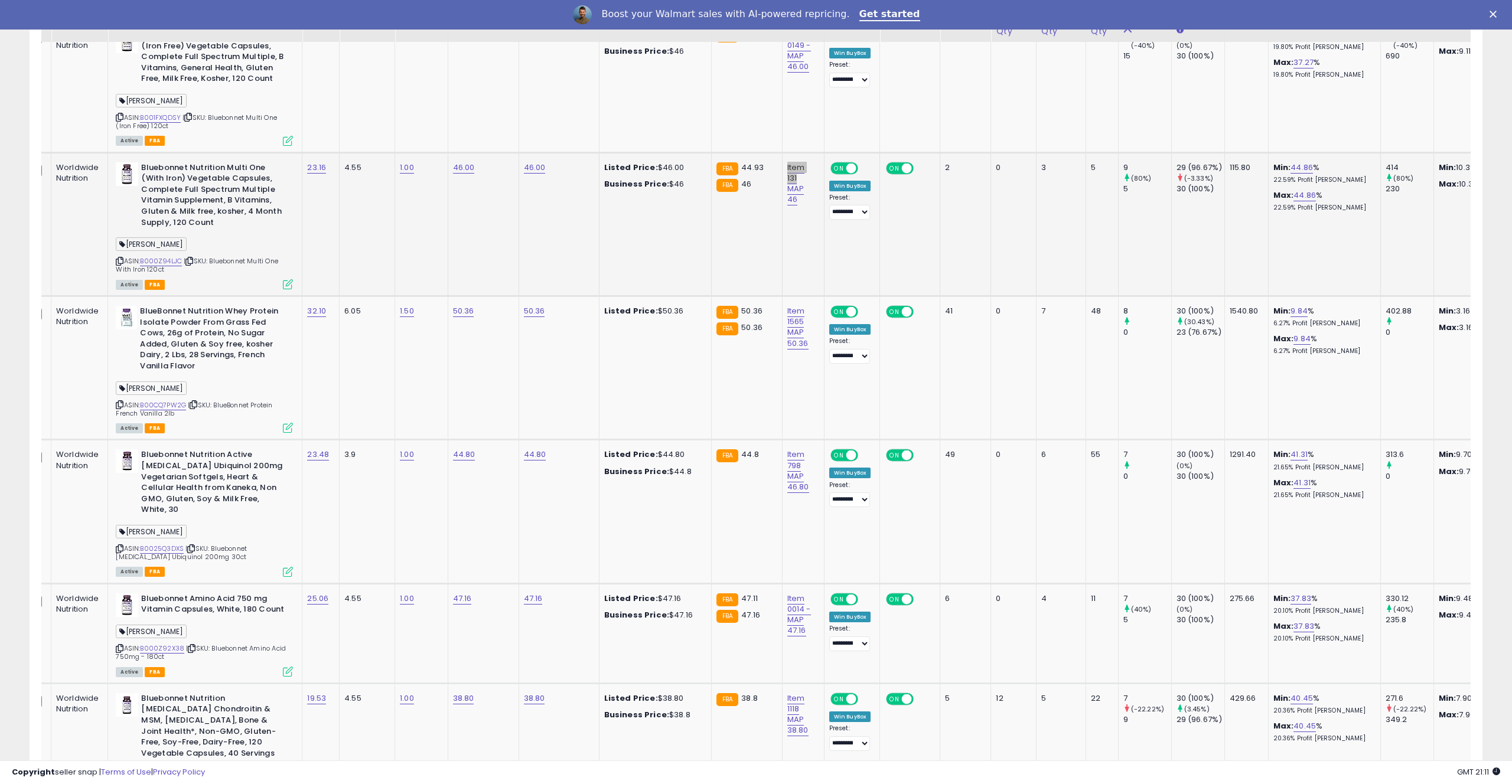
scroll to position [3386, 0]
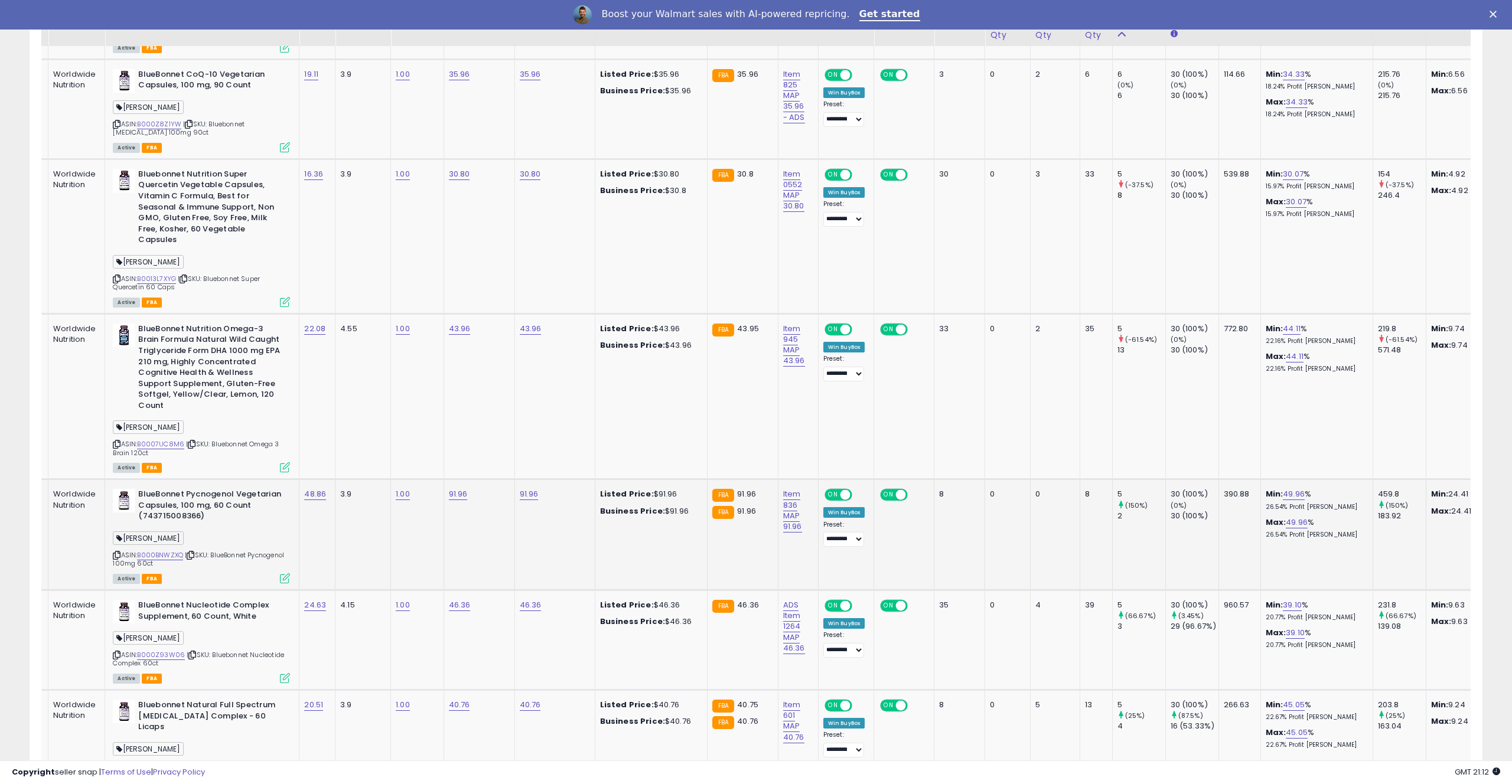
scroll to position [0, 20]
click at [798, 480] on td "Item 836 MAP 91.96" at bounding box center [798, 535] width 40 height 111
drag, startPoint x: 793, startPoint y: 476, endPoint x: 794, endPoint y: 490, distance: 14.0
click at [794, 490] on td "Item 836 MAP 91.96" at bounding box center [798, 535] width 40 height 111
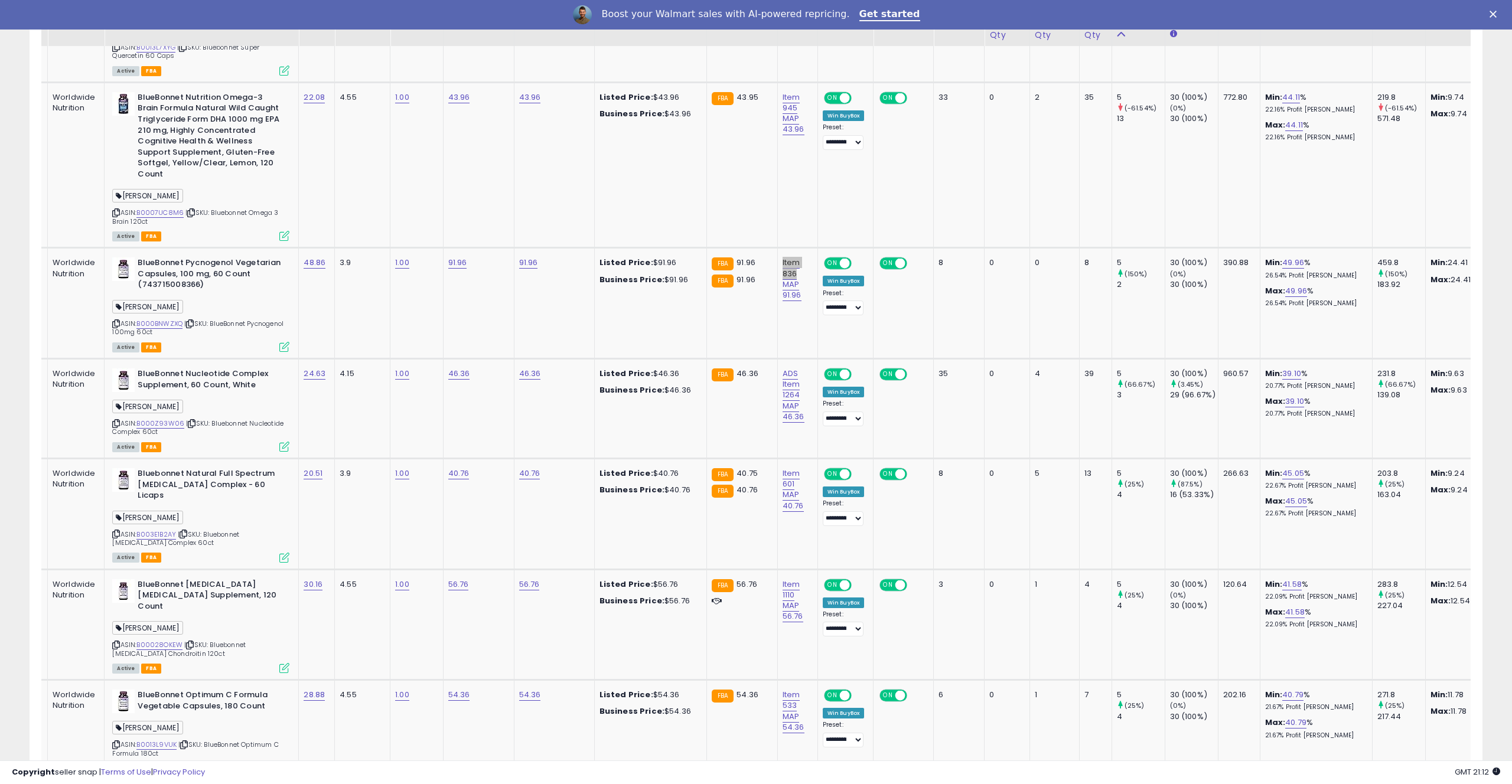
scroll to position [1219, 0]
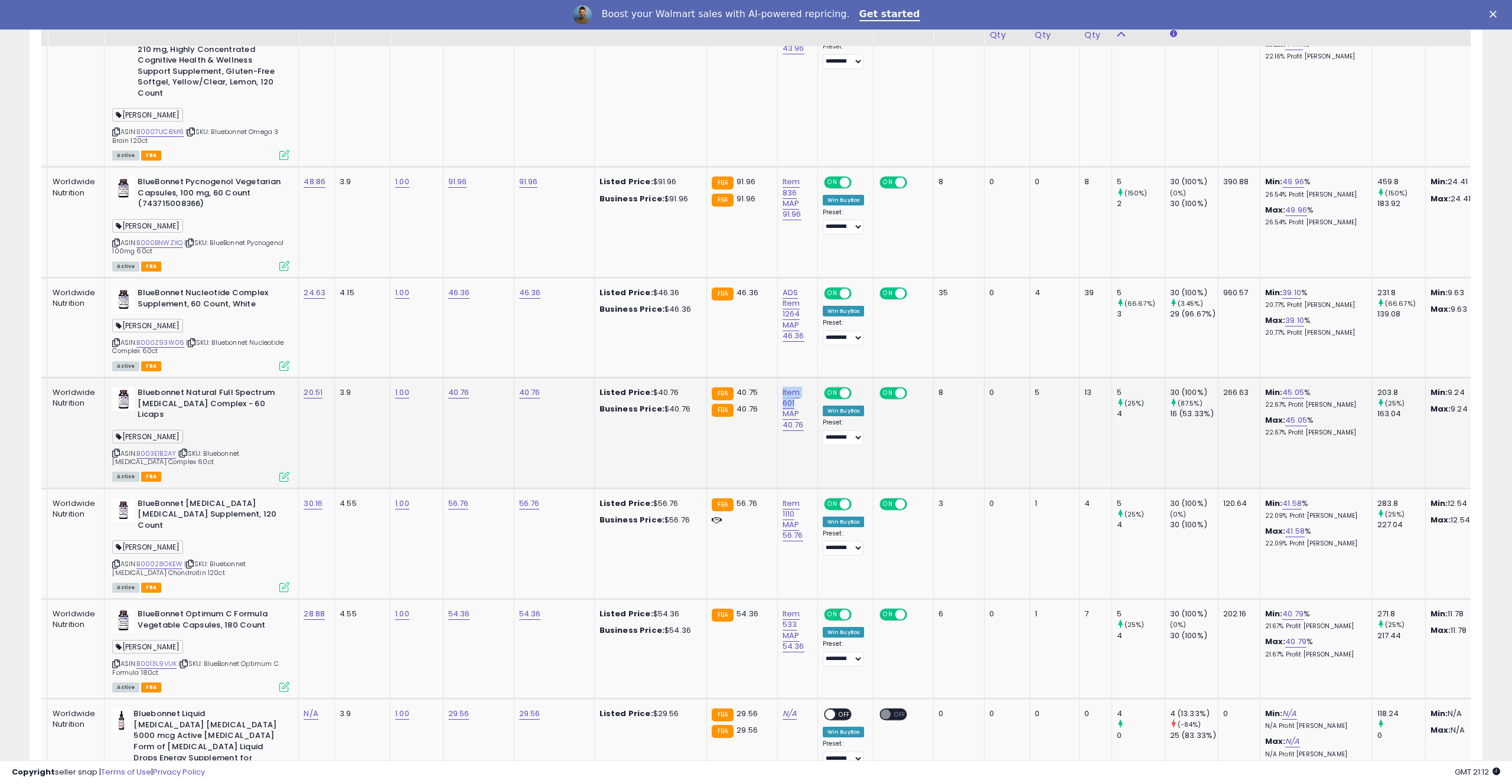
drag, startPoint x: 793, startPoint y: 375, endPoint x: 795, endPoint y: 389, distance: 14.1
click at [795, 389] on td "Item 601 MAP 40.76" at bounding box center [798, 432] width 40 height 111
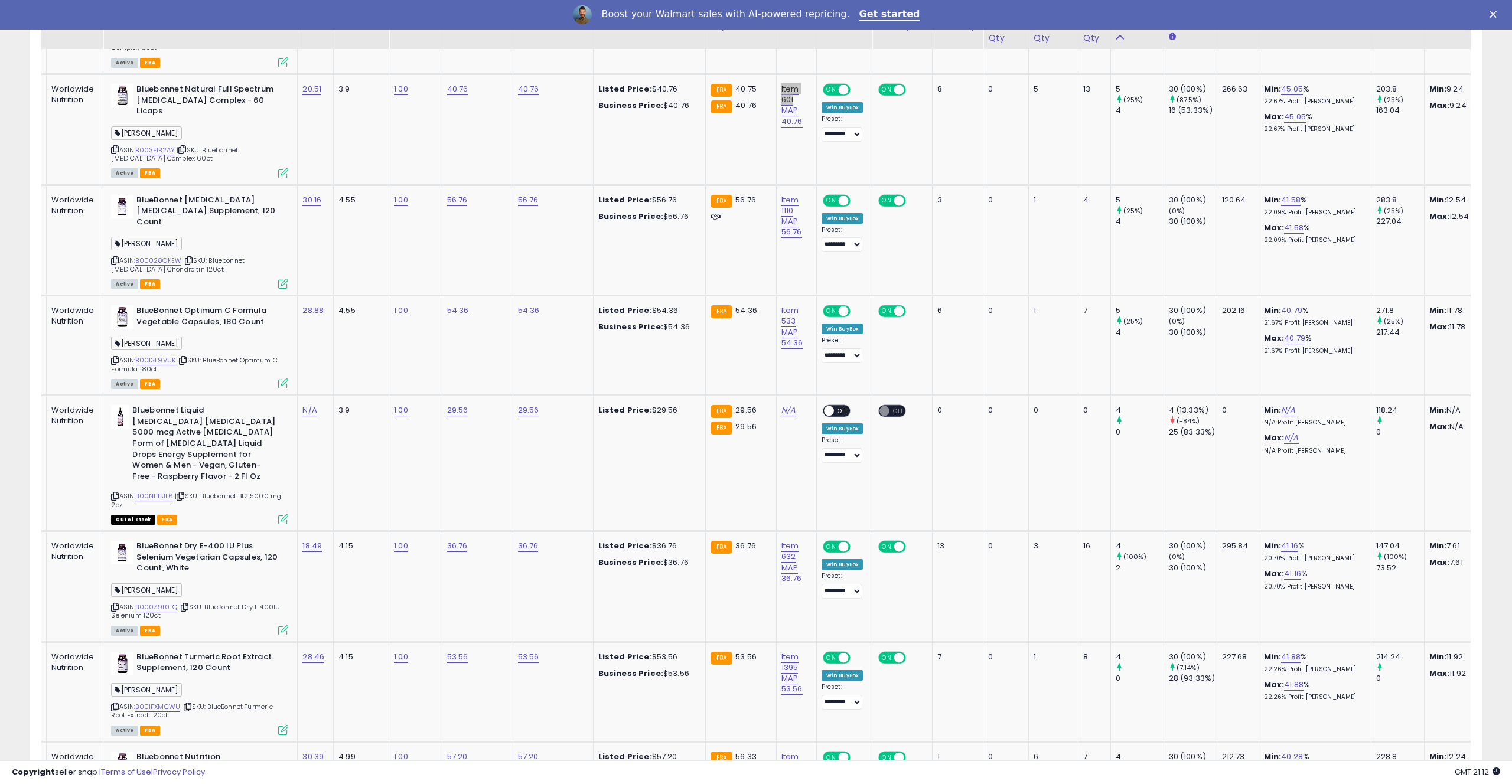
scroll to position [1525, 0]
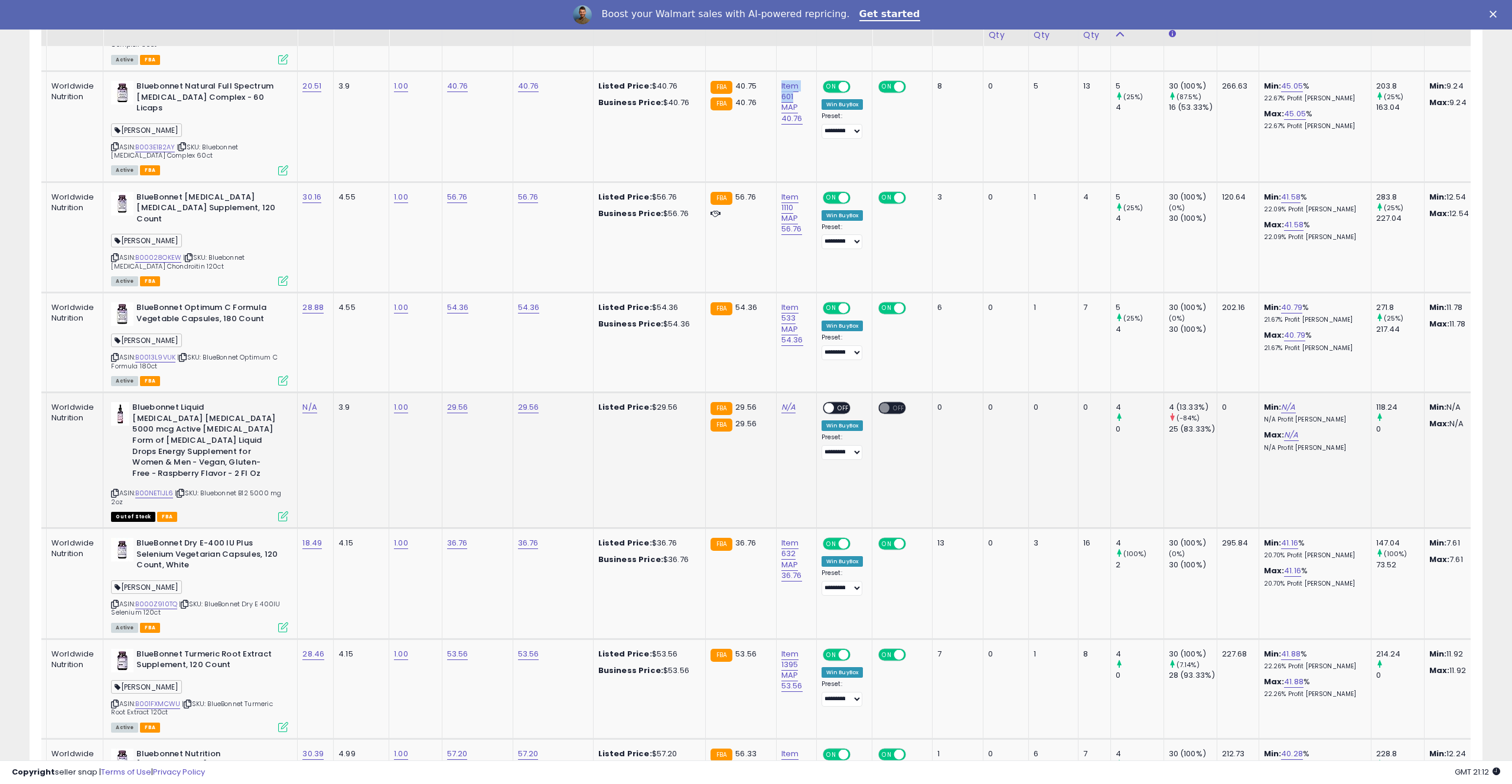
drag, startPoint x: 241, startPoint y: 472, endPoint x: 258, endPoint y: 479, distance: 18.4
click at [258, 479] on div "ASIN: B00NETIJL6 | SKU: Bluebonnet B12 5000 mg 2oz Out of Stock FBA" at bounding box center [200, 461] width 177 height 118
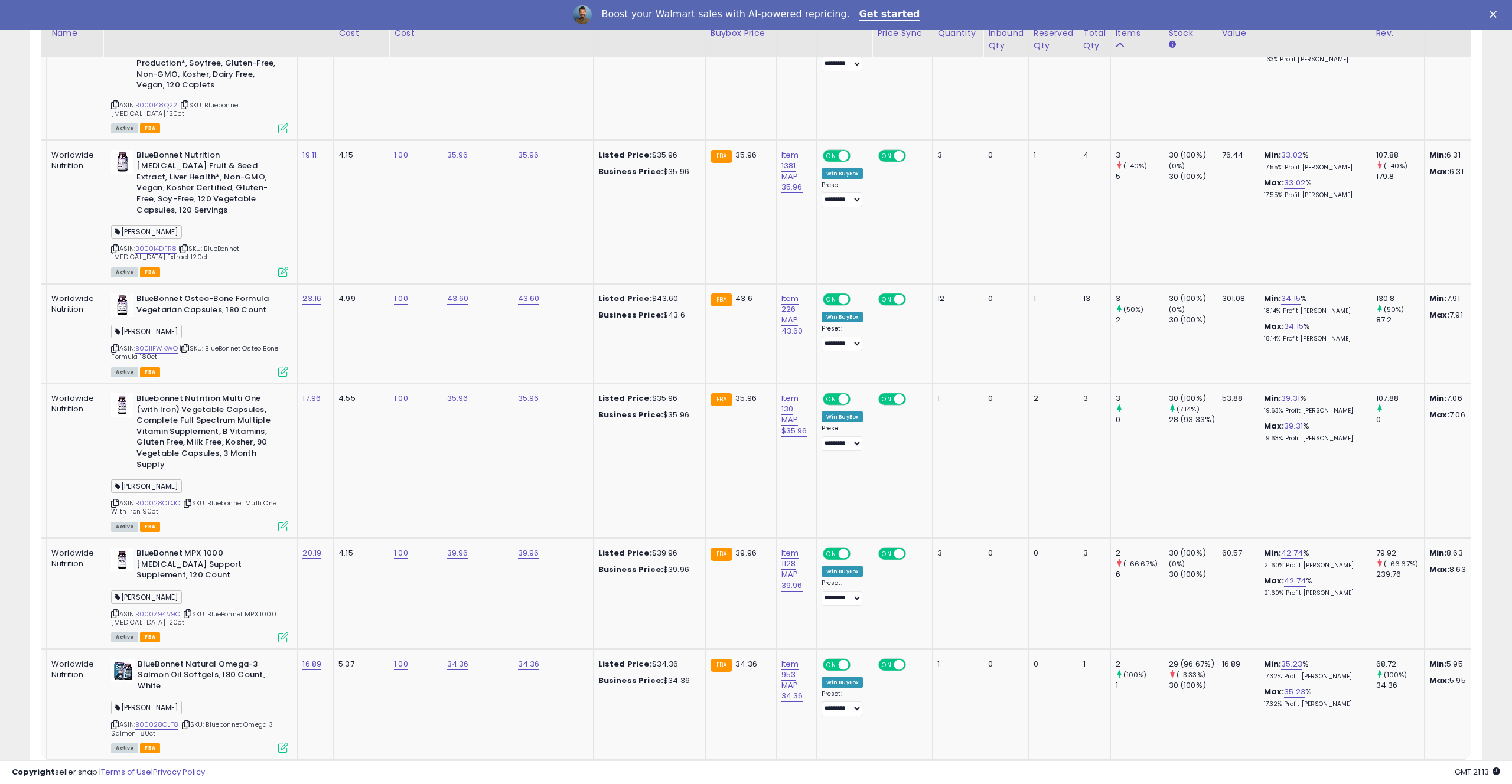
scroll to position [3104, 0]
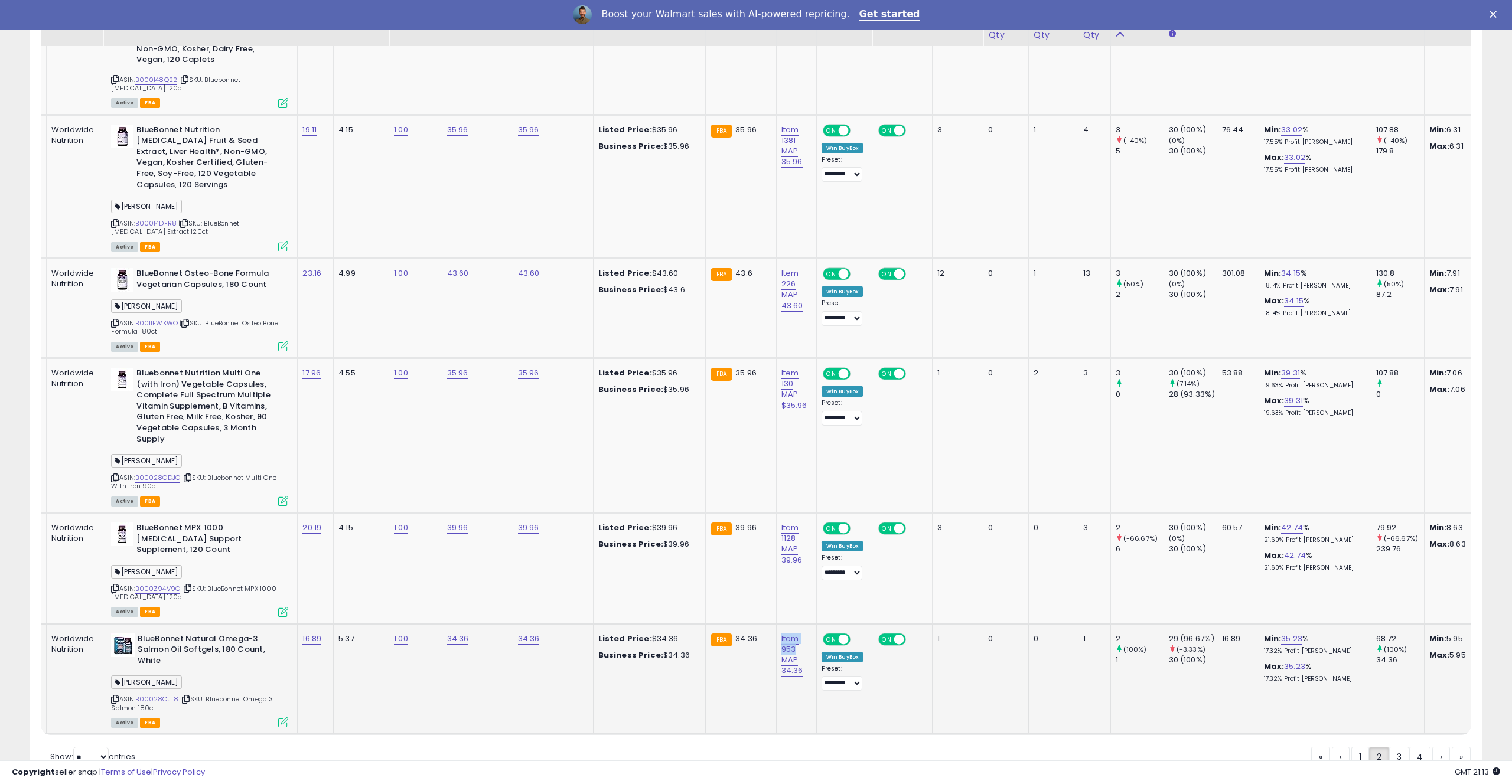
drag, startPoint x: 794, startPoint y: 577, endPoint x: 802, endPoint y: 593, distance: 17.9
click at [794, 623] on td "Item 953 MAP 34.36" at bounding box center [796, 678] width 40 height 111
click at [1452, 747] on link "4" at bounding box center [1461, 757] width 19 height 20
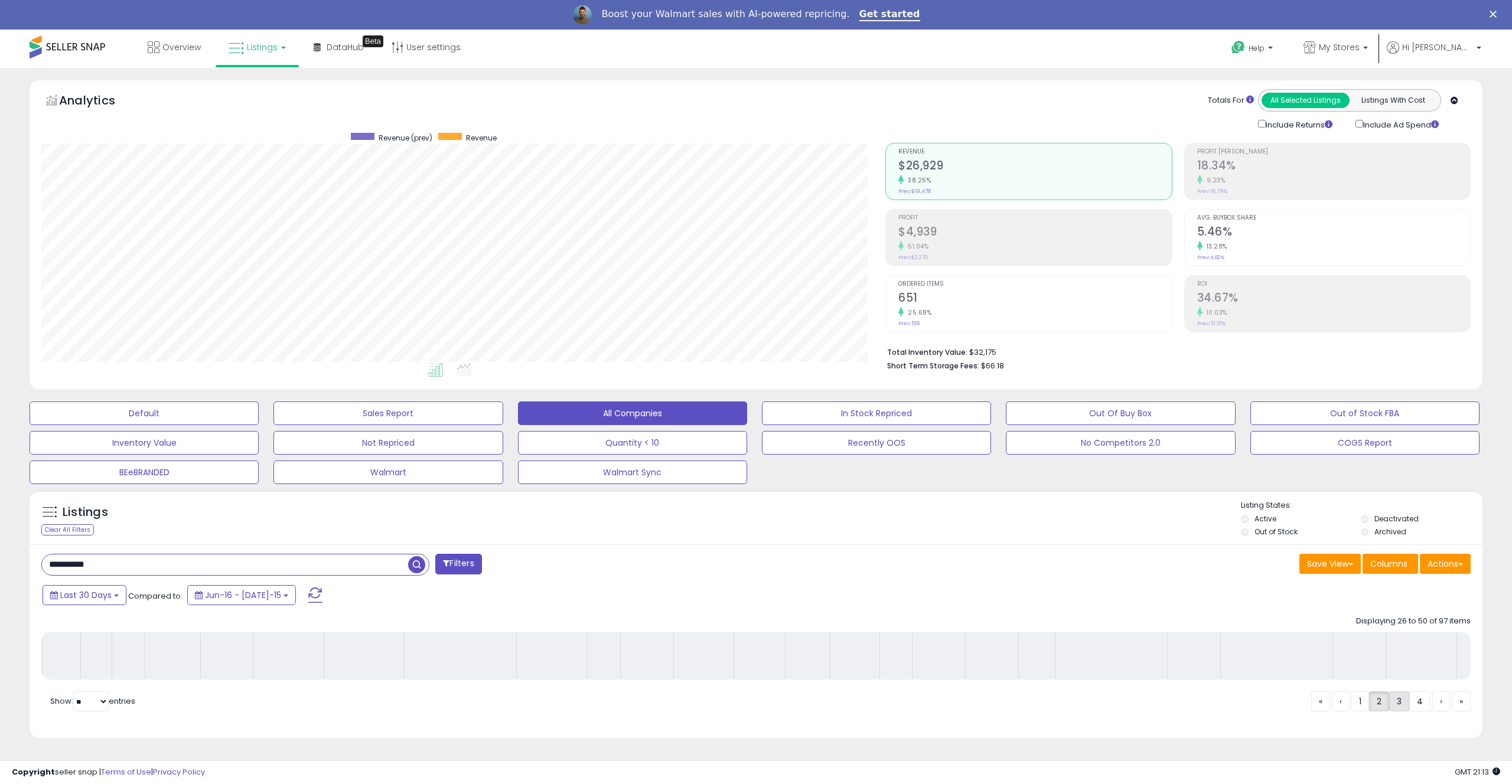
scroll to position [0, 0]
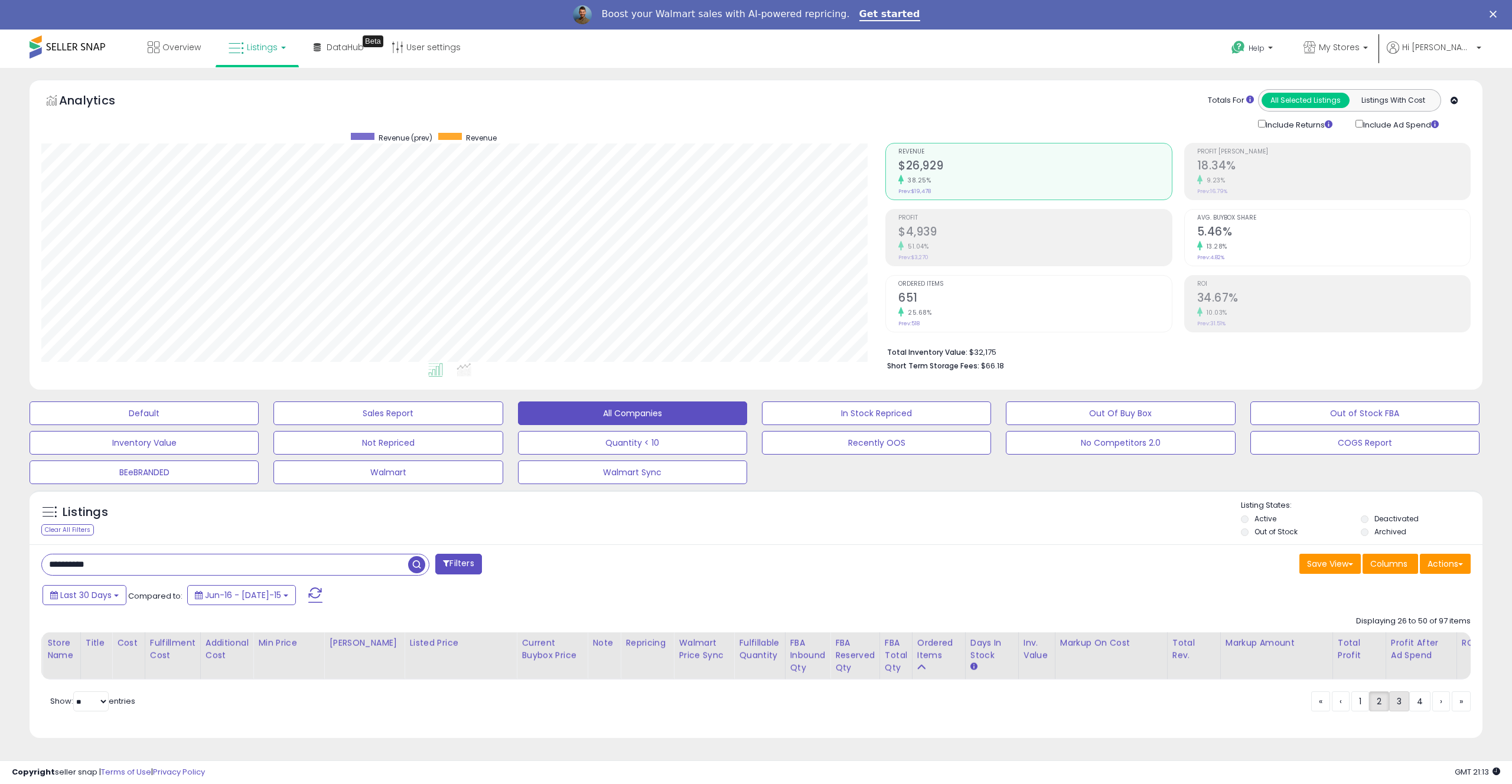
click at [1433, 708] on link "3" at bounding box center [1441, 701] width 18 height 20
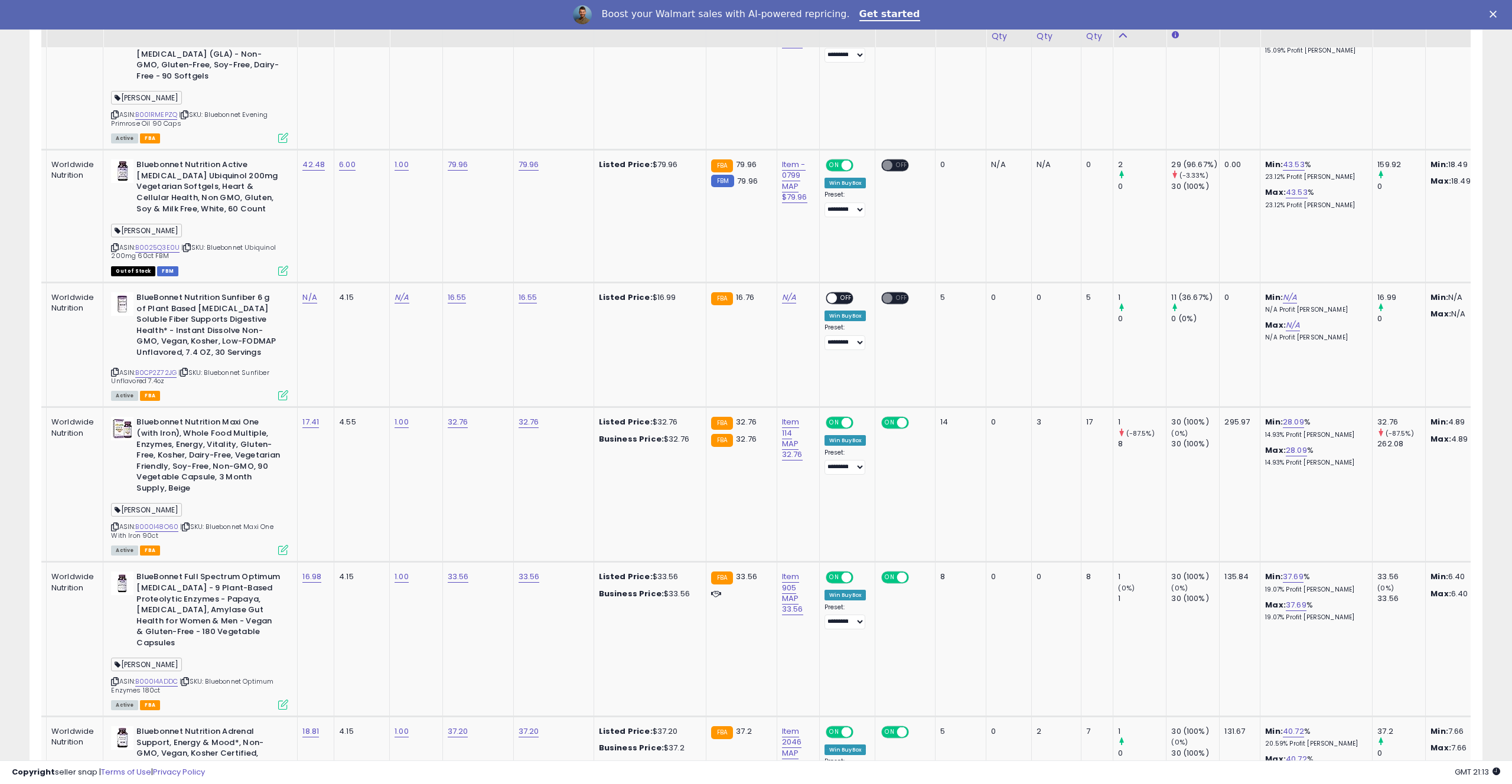
scroll to position [906, 0]
